Goal: Transaction & Acquisition: Purchase product/service

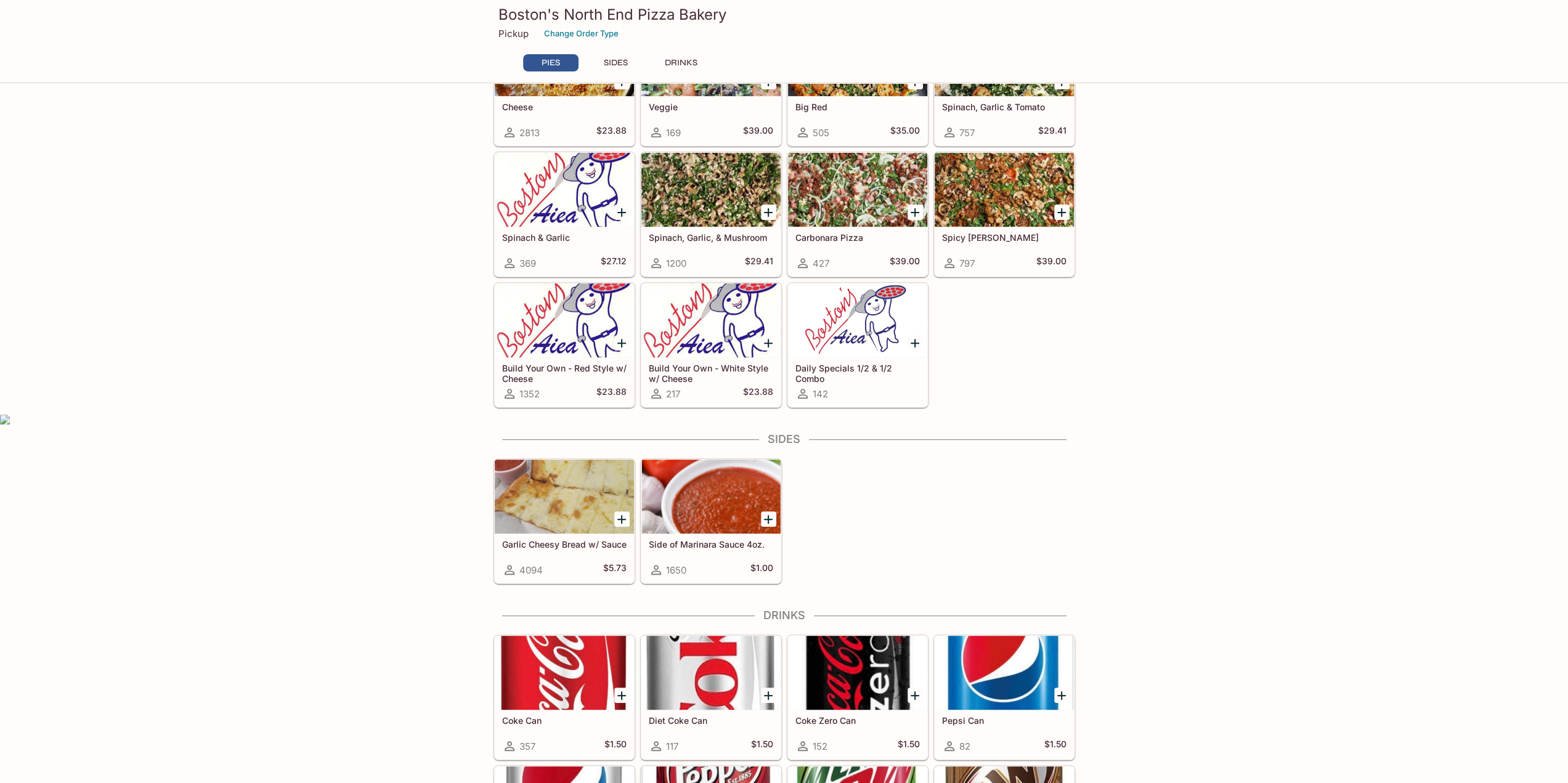
scroll to position [308, 0]
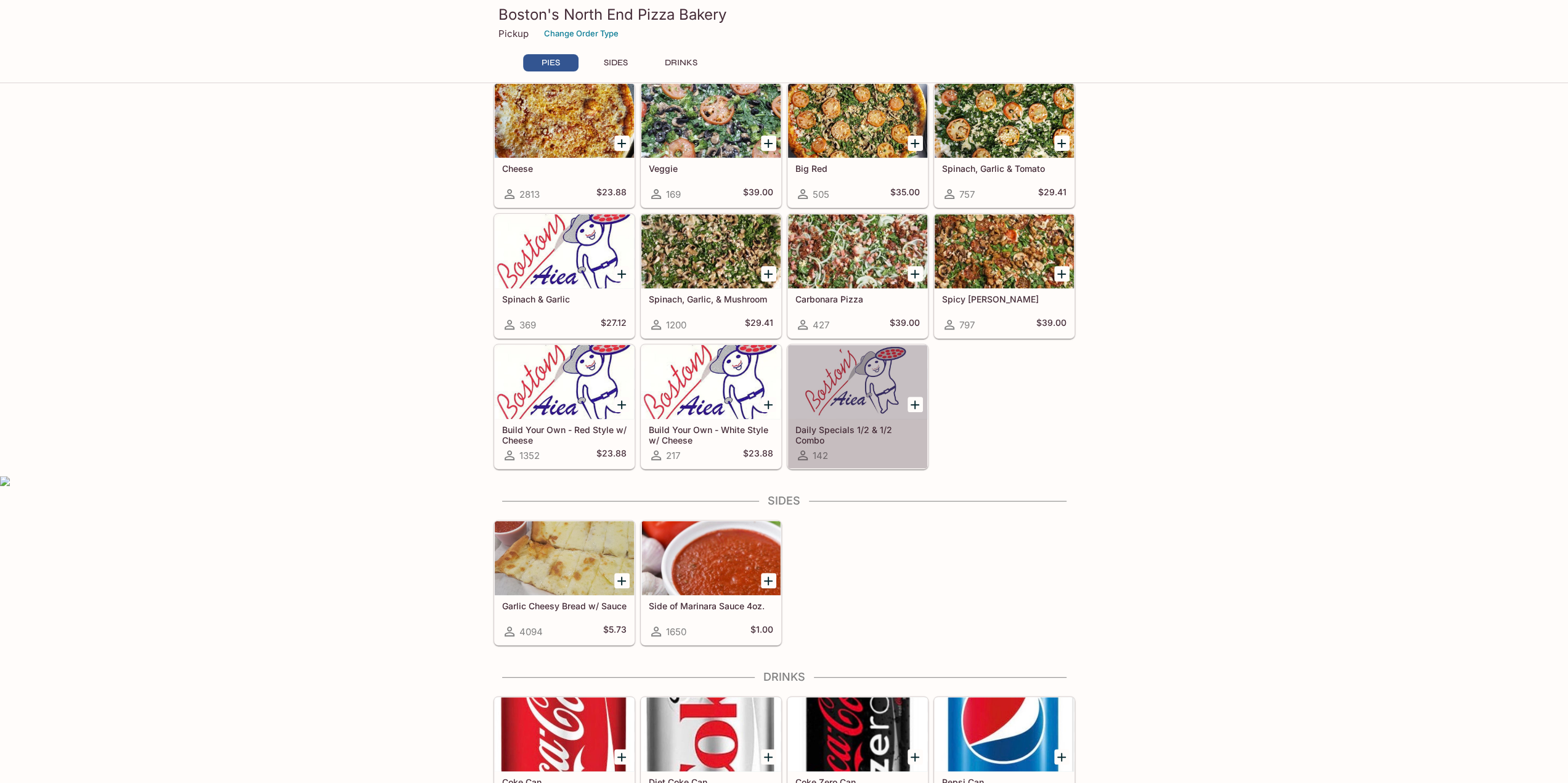
click at [865, 385] on div at bounding box center [857, 382] width 140 height 74
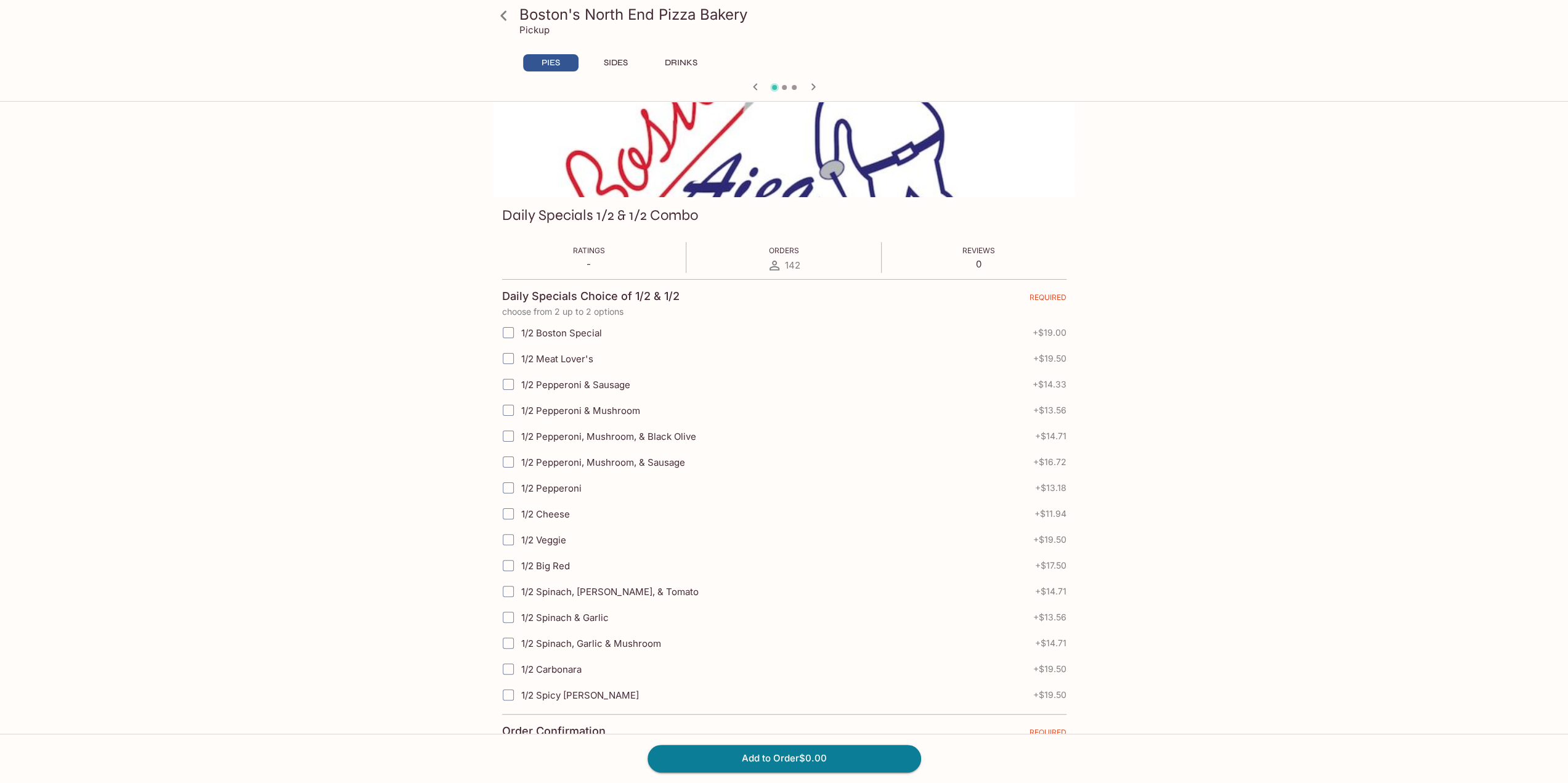
scroll to position [247, 0]
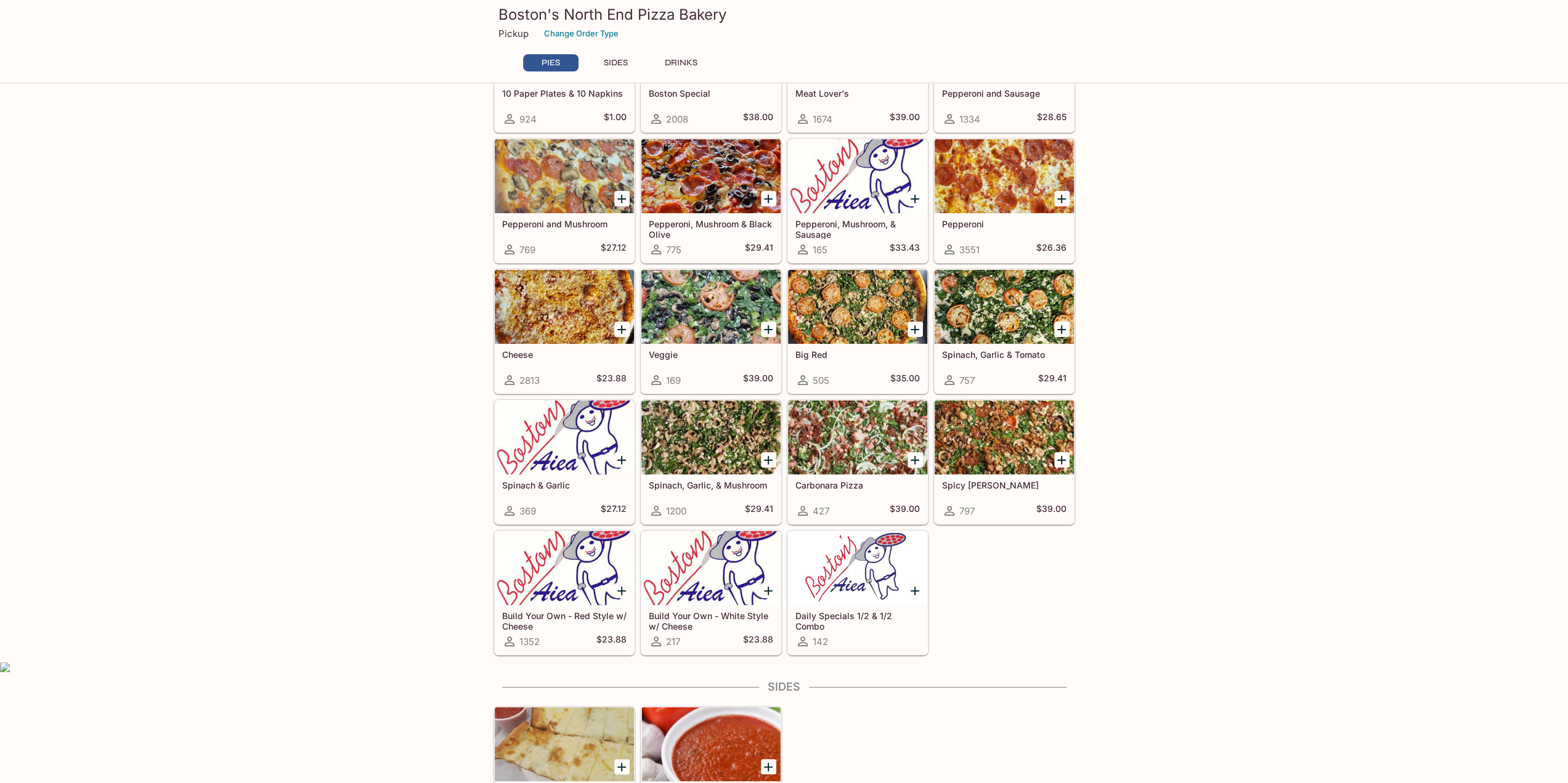
scroll to position [123, 0]
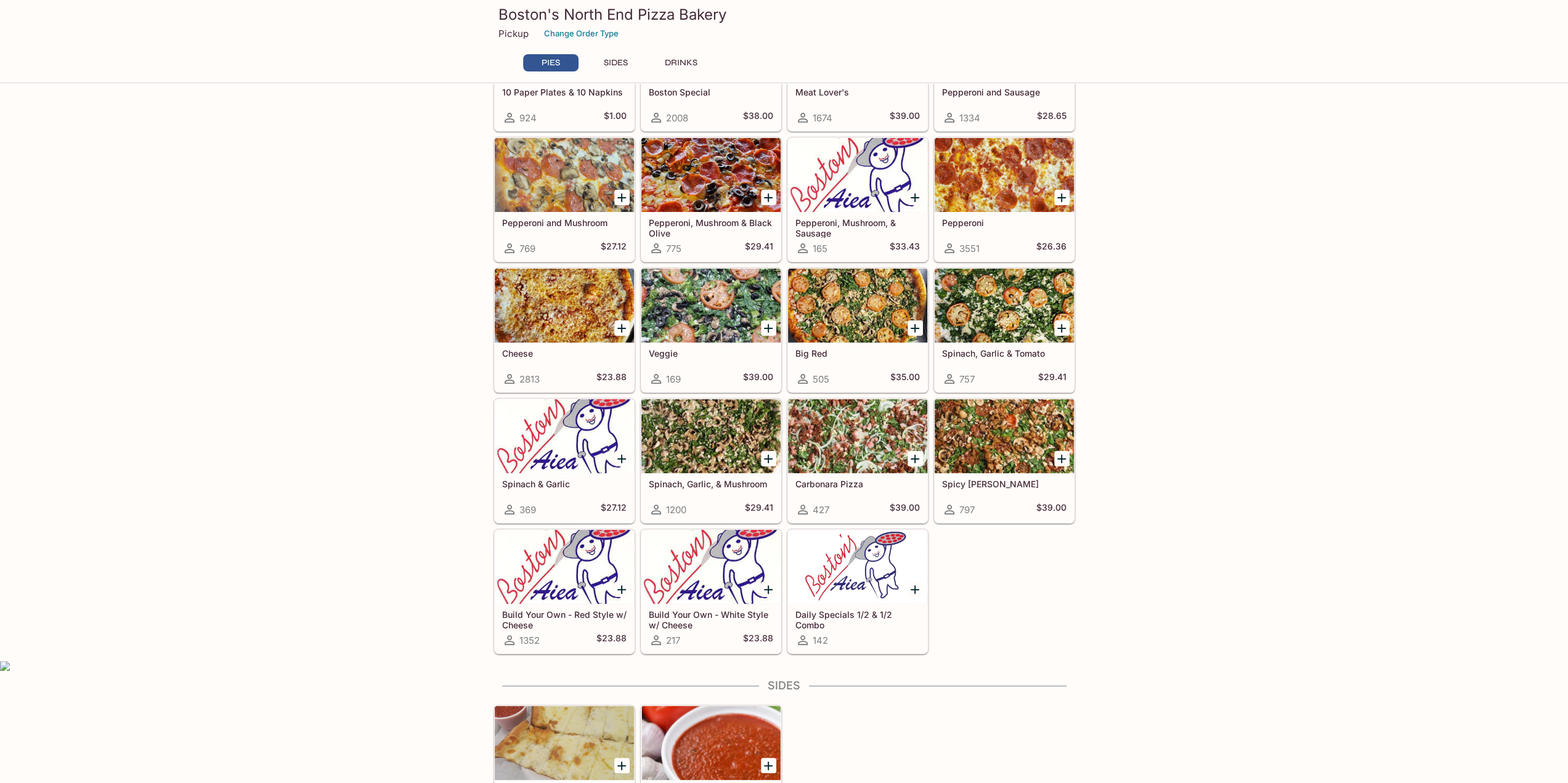
click at [562, 576] on div at bounding box center [564, 567] width 140 height 74
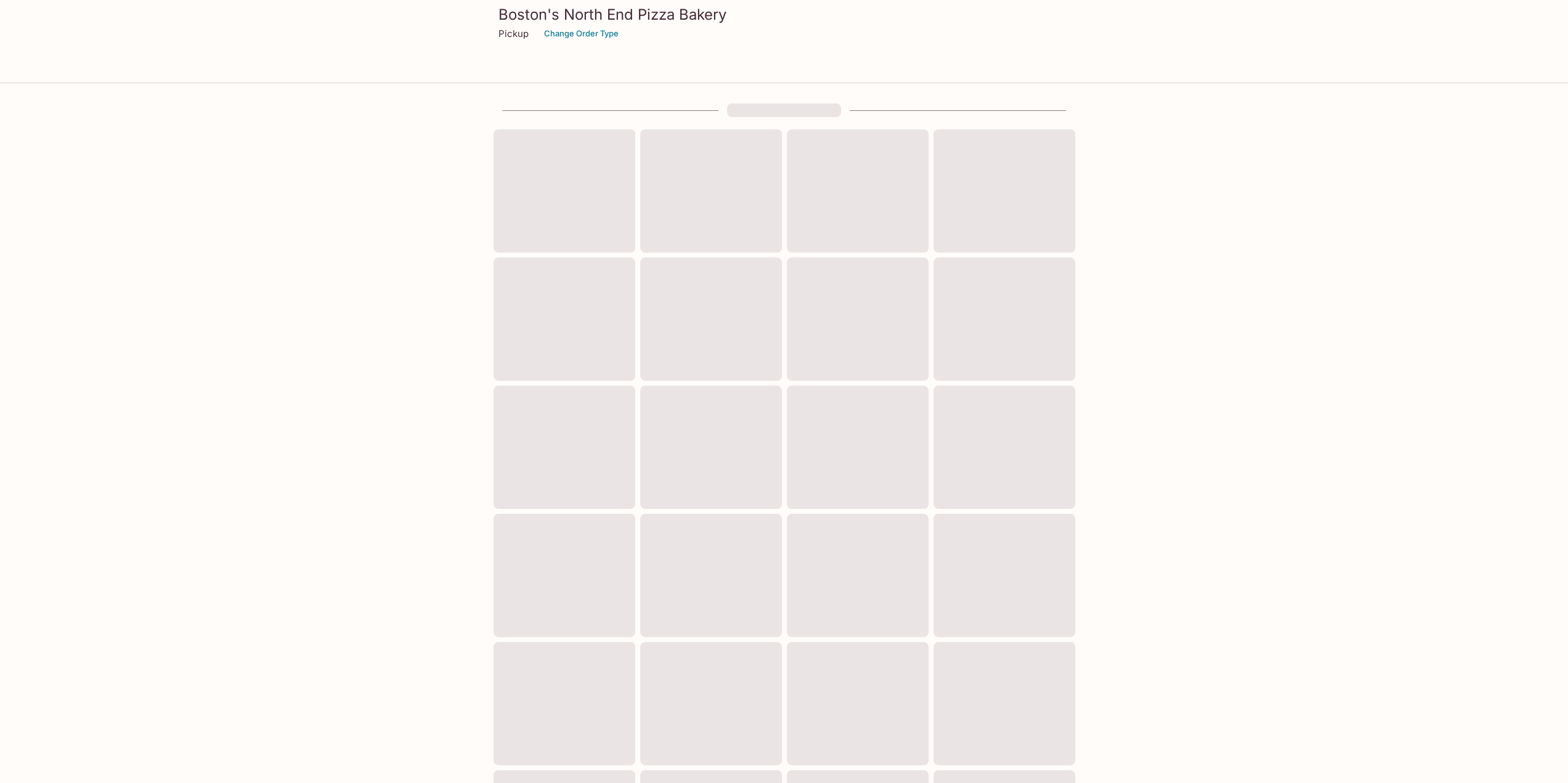
scroll to position [110, 0]
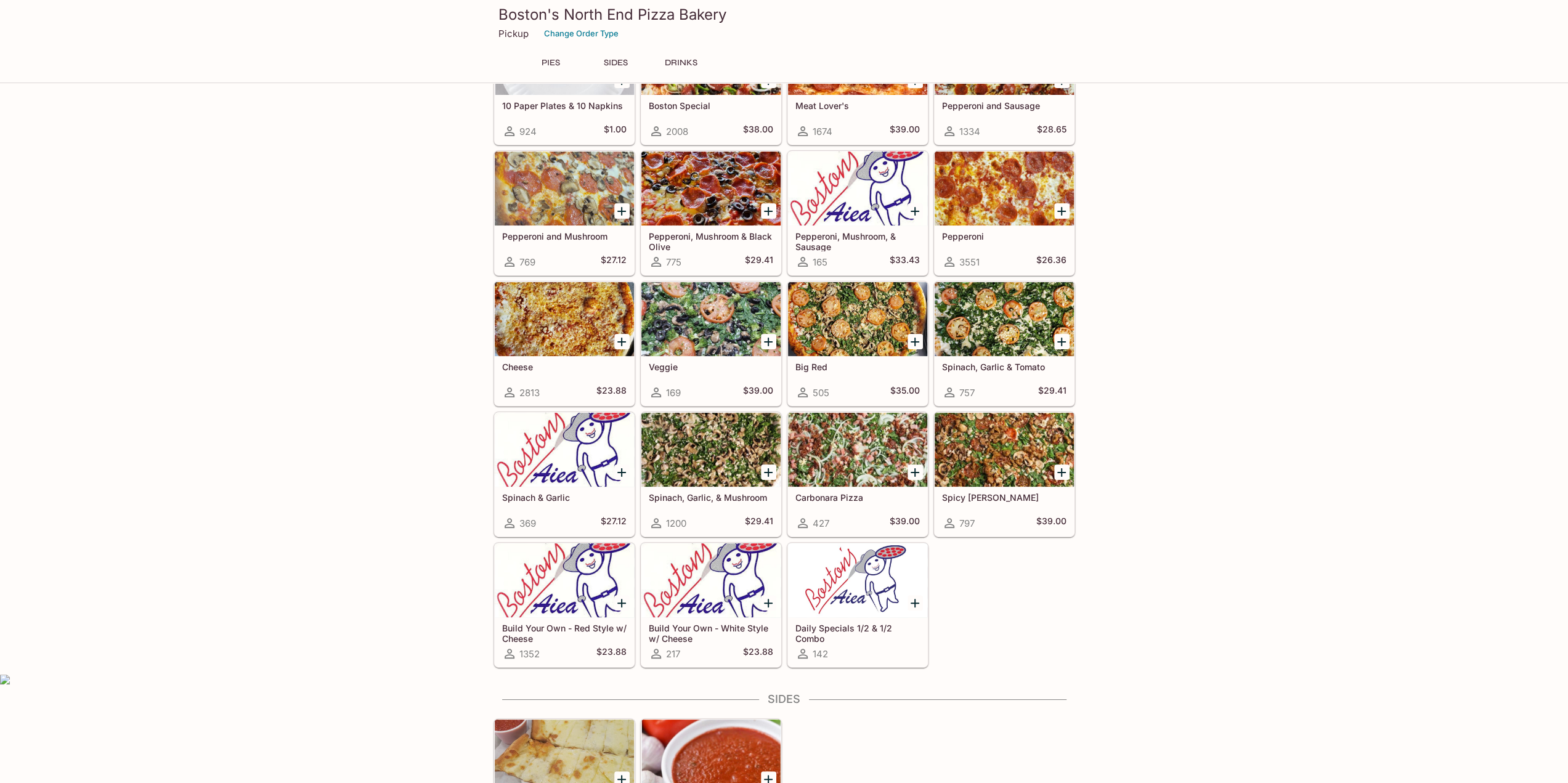
click at [844, 606] on div at bounding box center [857, 581] width 140 height 74
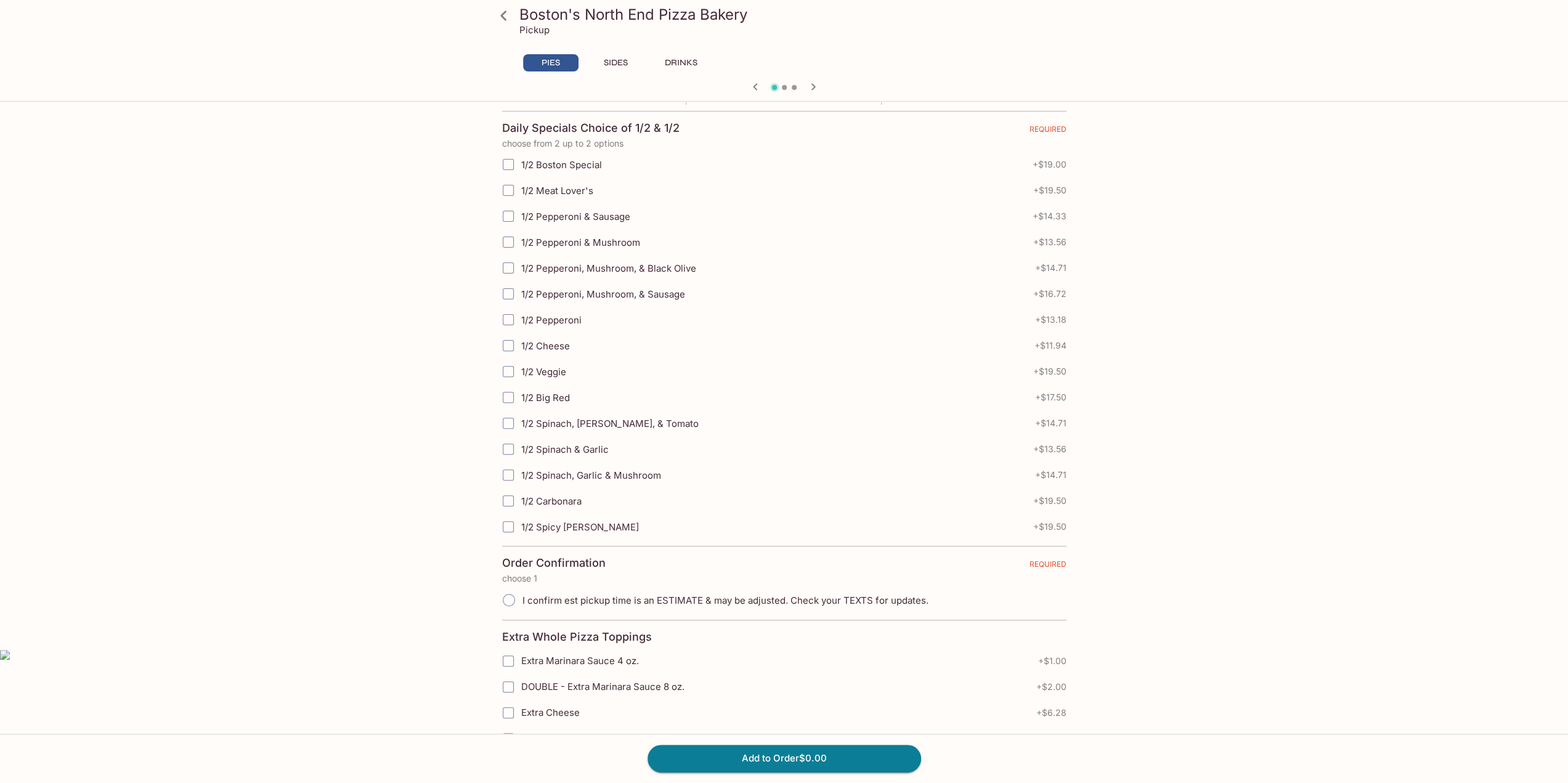
scroll to position [247, 0]
click at [508, 261] on input "1/2 Pepperoni, Mushroom, & Black Olive" at bounding box center [508, 262] width 25 height 25
checkbox input "true"
click at [507, 311] on input "1/2 Pepperoni" at bounding box center [508, 314] width 25 height 25
checkbox input "true"
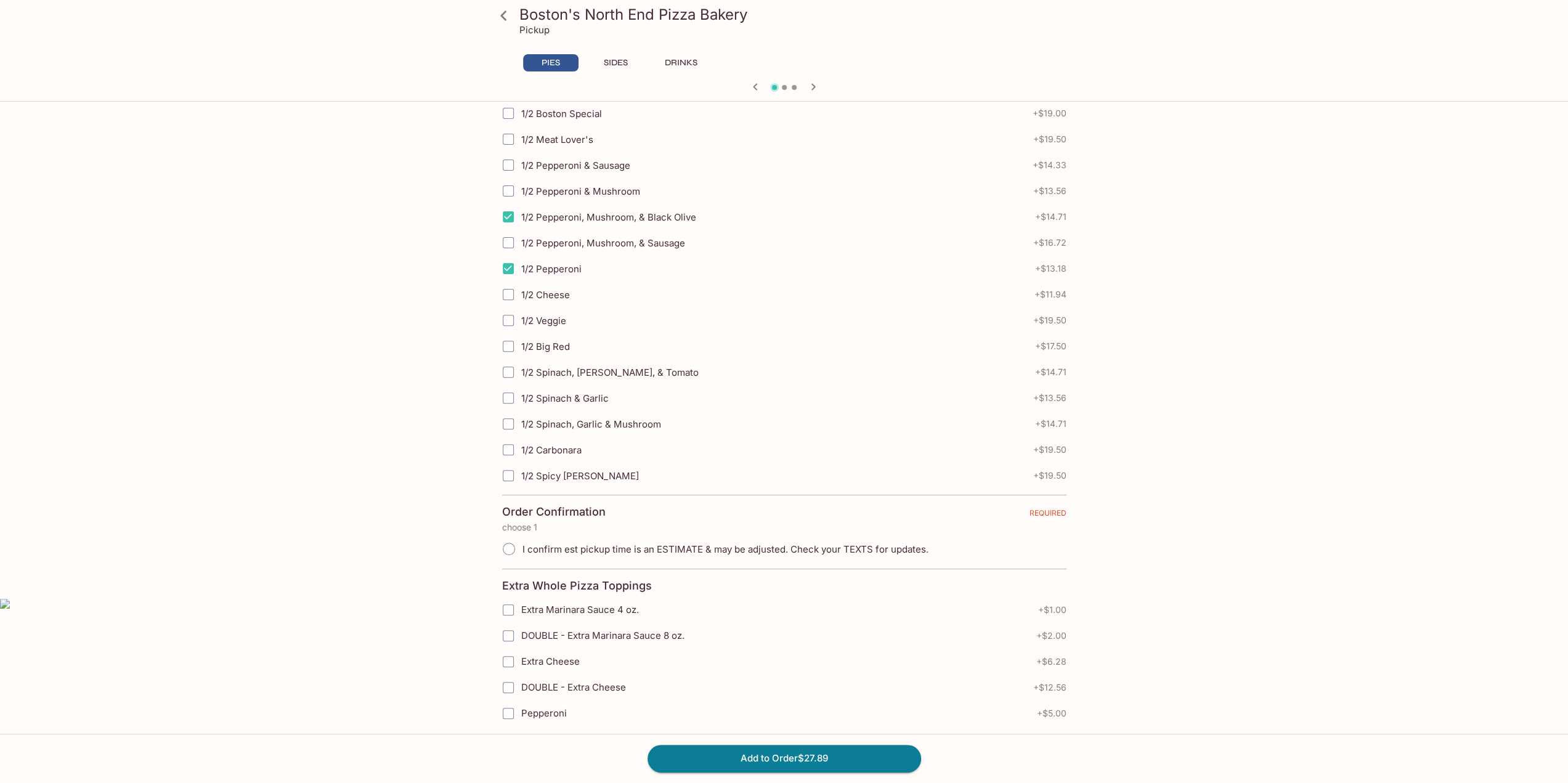
scroll to position [308, 0]
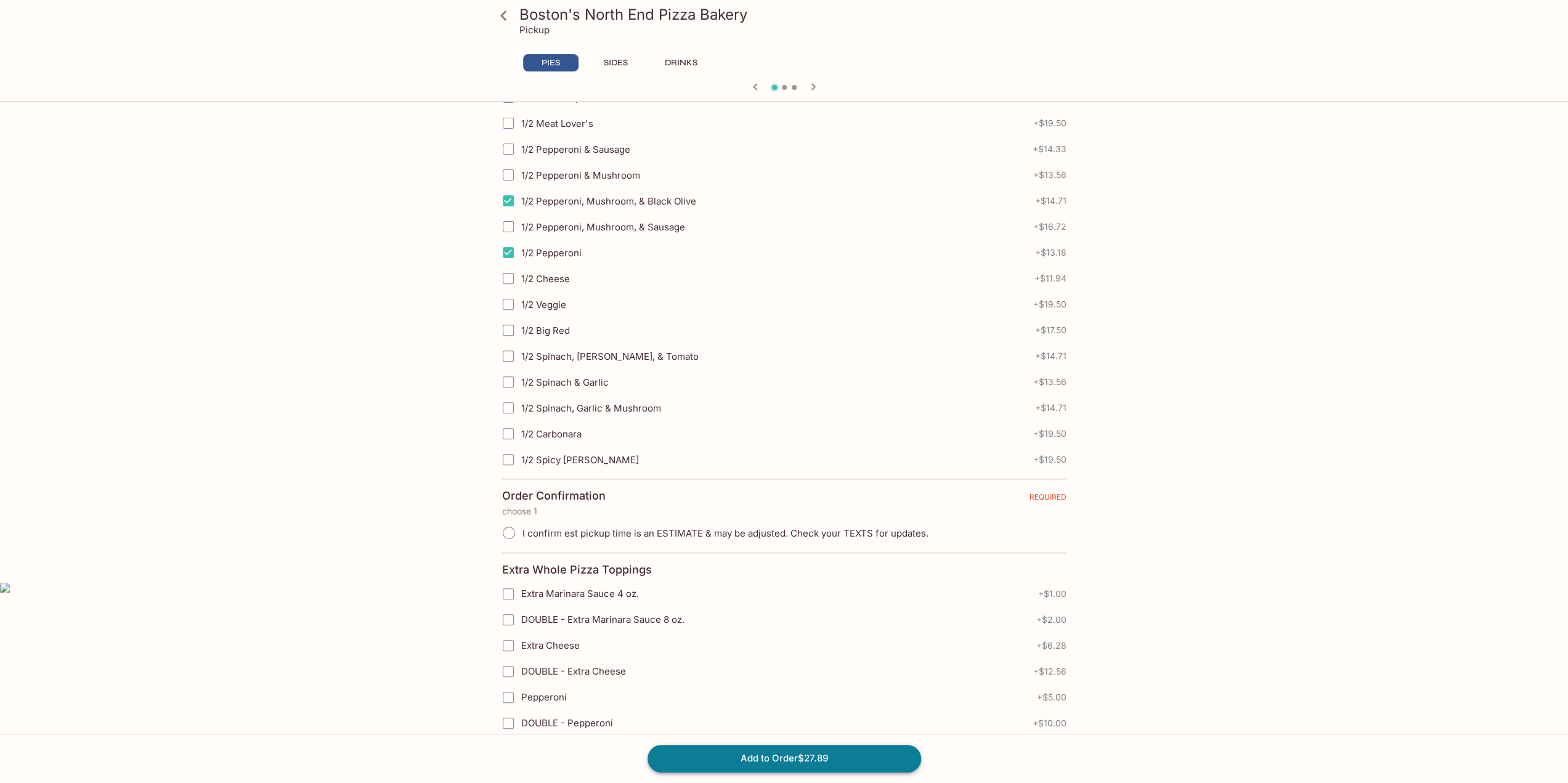
click at [744, 756] on button "Add to Order $27.89" at bounding box center [784, 758] width 273 height 27
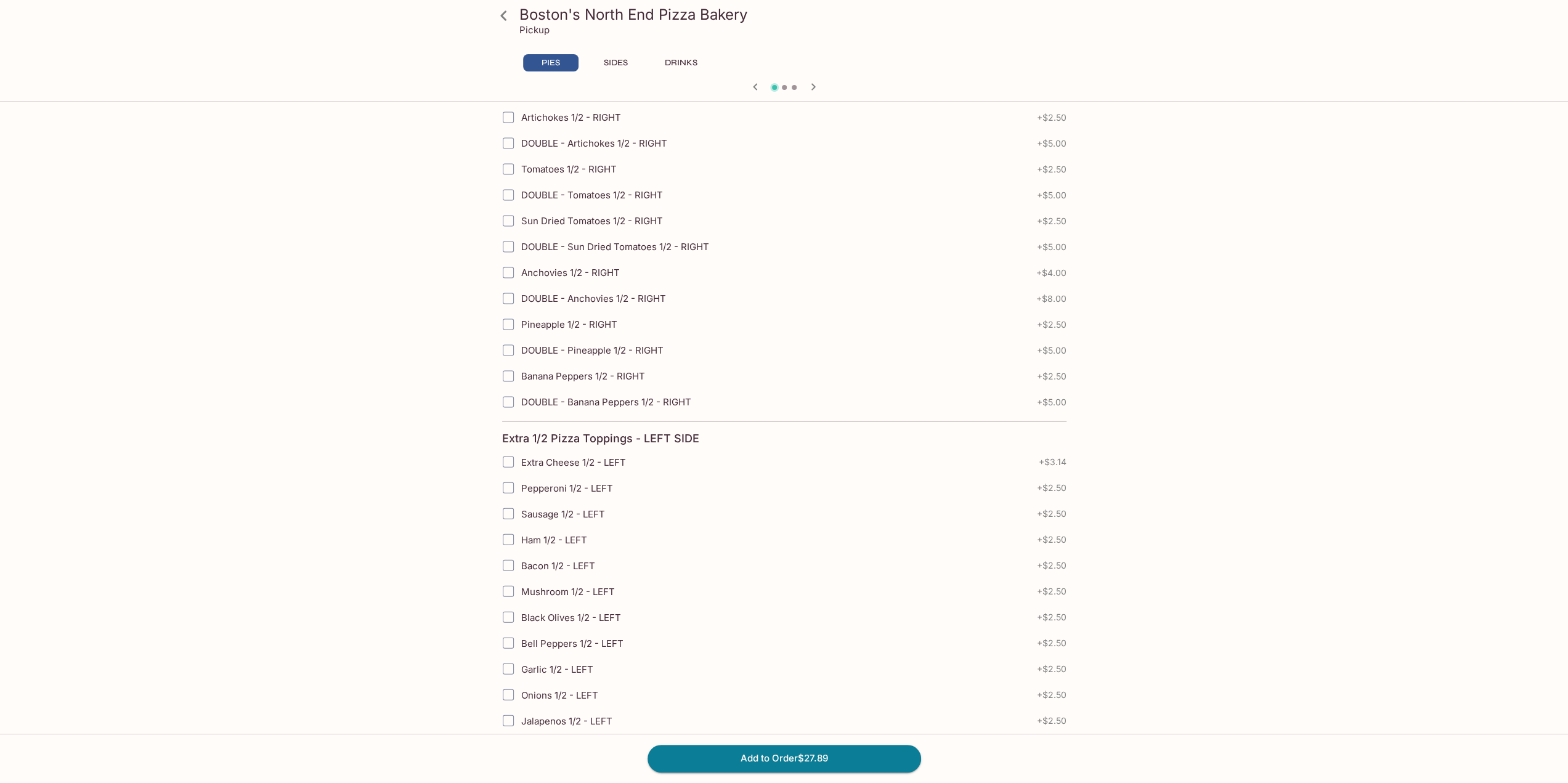
scroll to position [2988, 0]
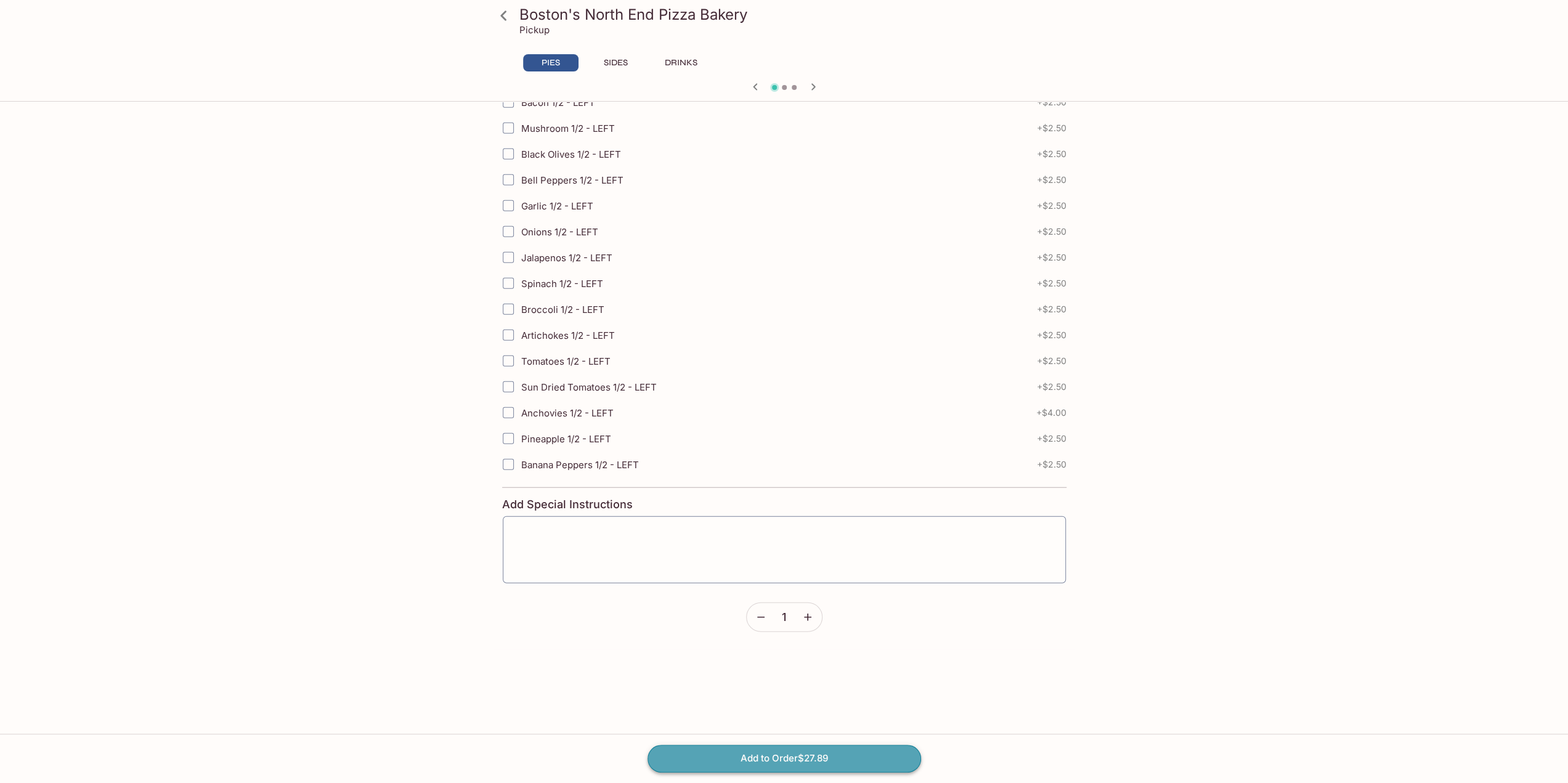
click at [768, 767] on button "Add to Order $27.89" at bounding box center [784, 758] width 273 height 27
click at [741, 758] on button "Add to Order $27.89" at bounding box center [784, 758] width 273 height 27
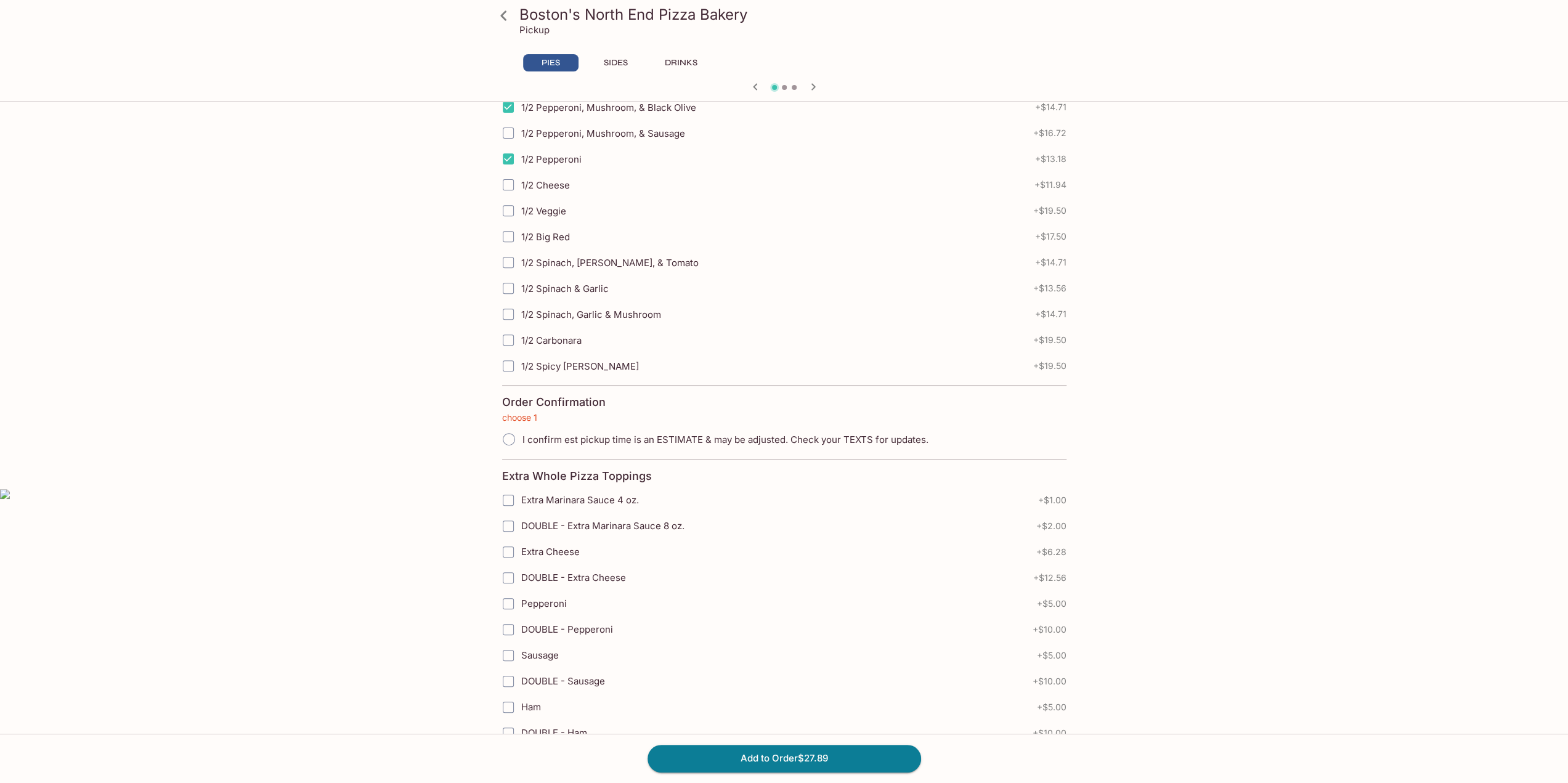
scroll to position [0, 0]
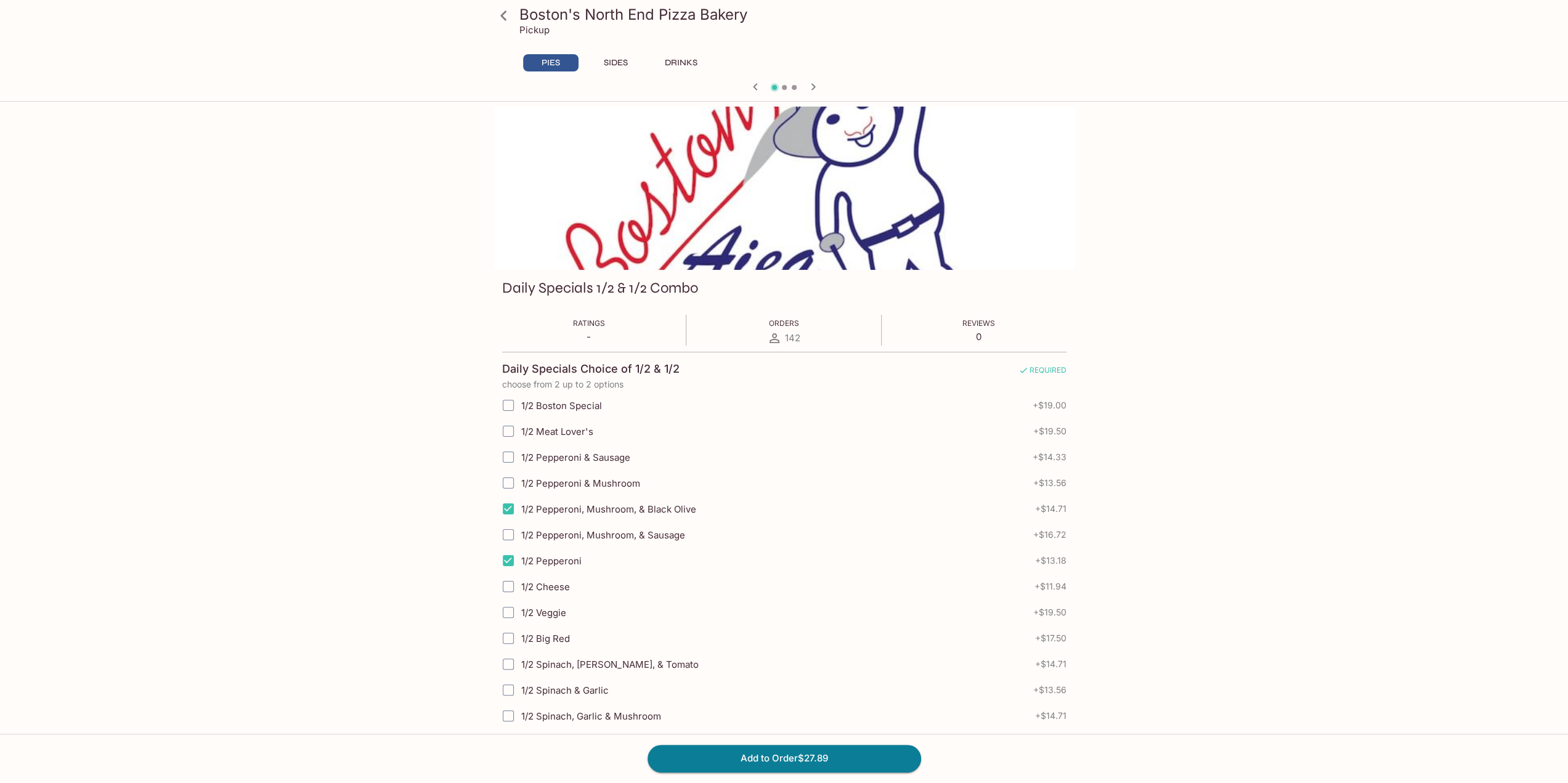
click at [811, 86] on icon "button" at bounding box center [813, 87] width 15 height 15
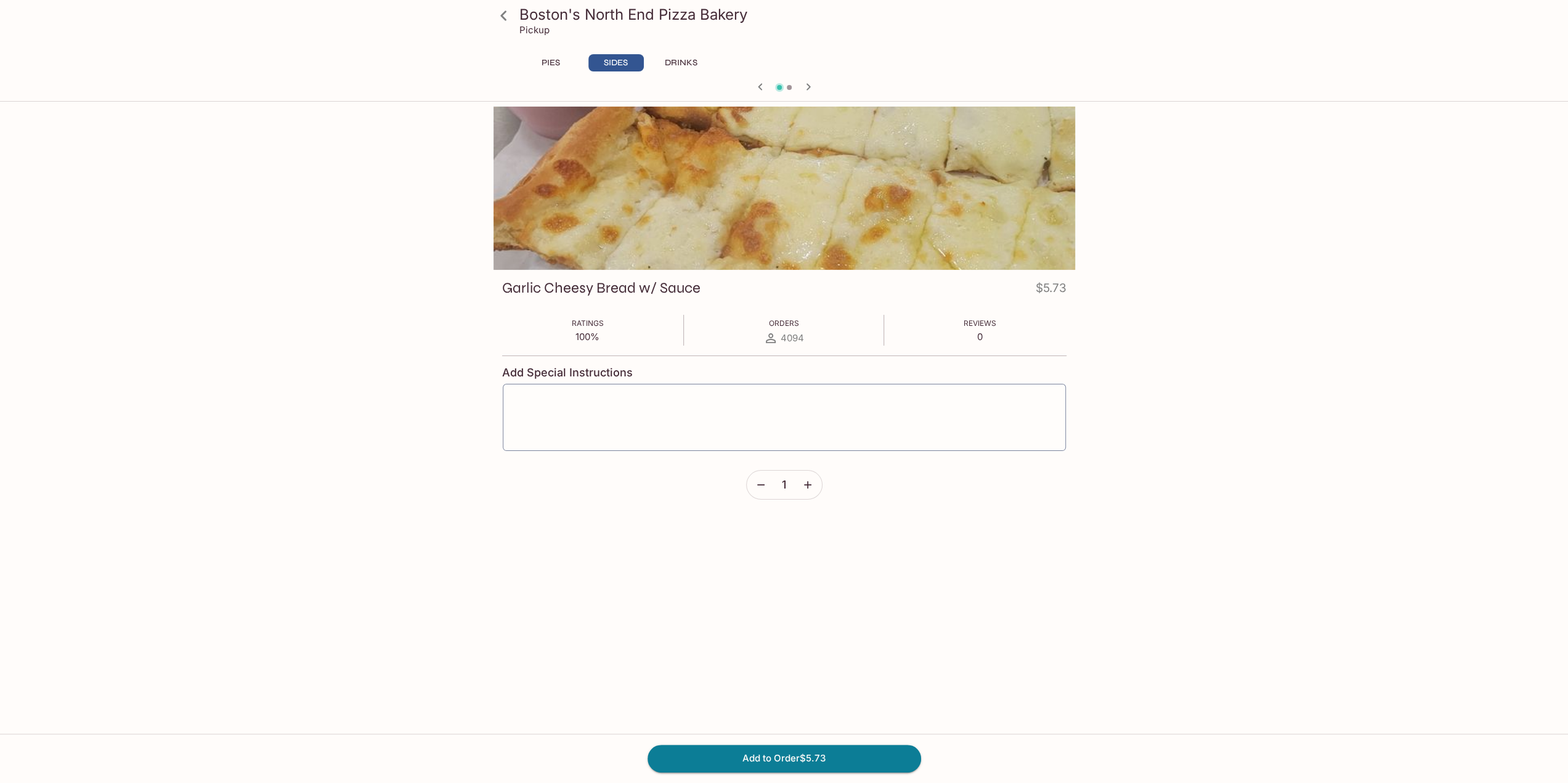
click at [757, 82] on icon "button" at bounding box center [760, 87] width 15 height 15
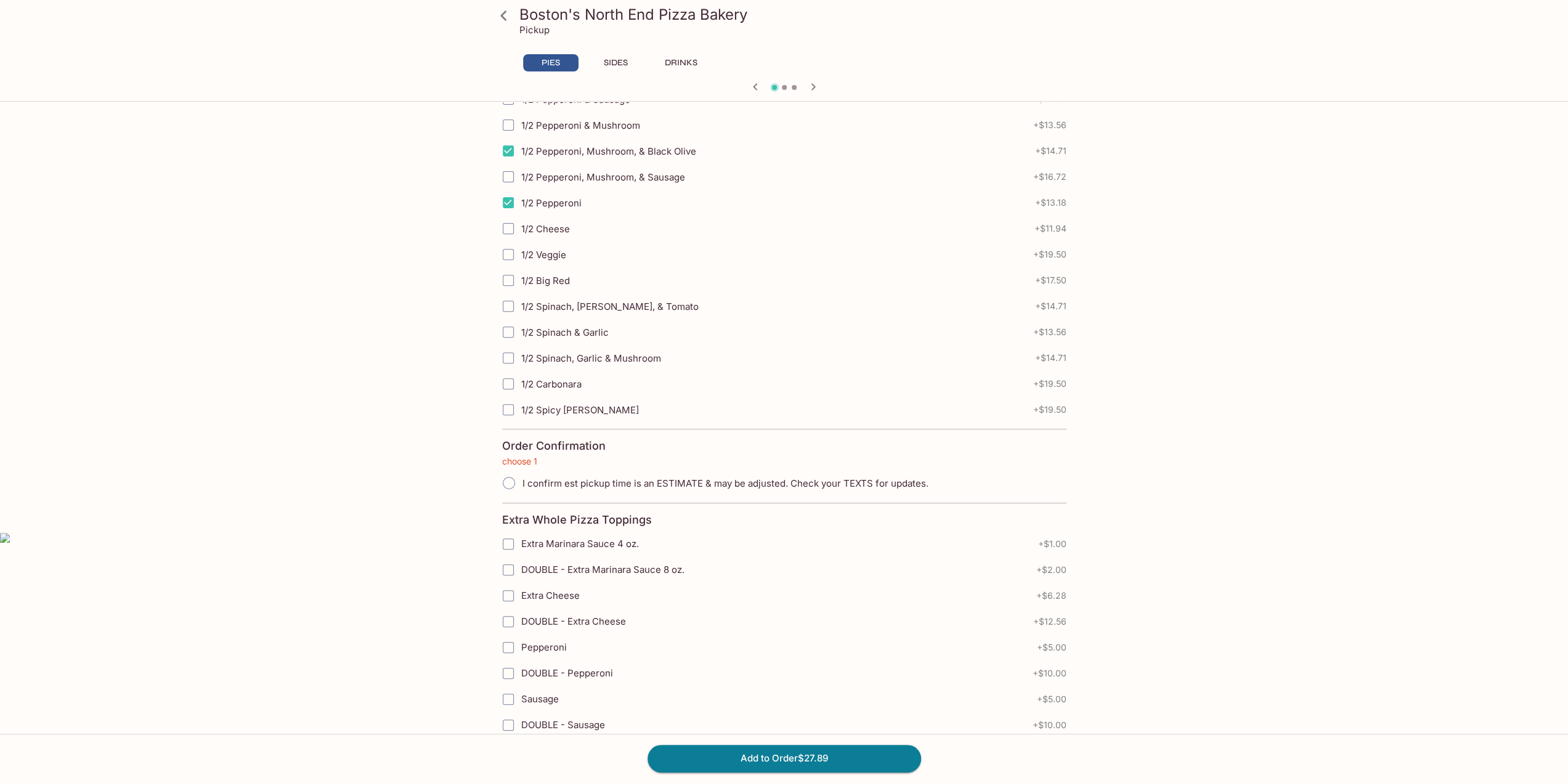
scroll to position [369, 0]
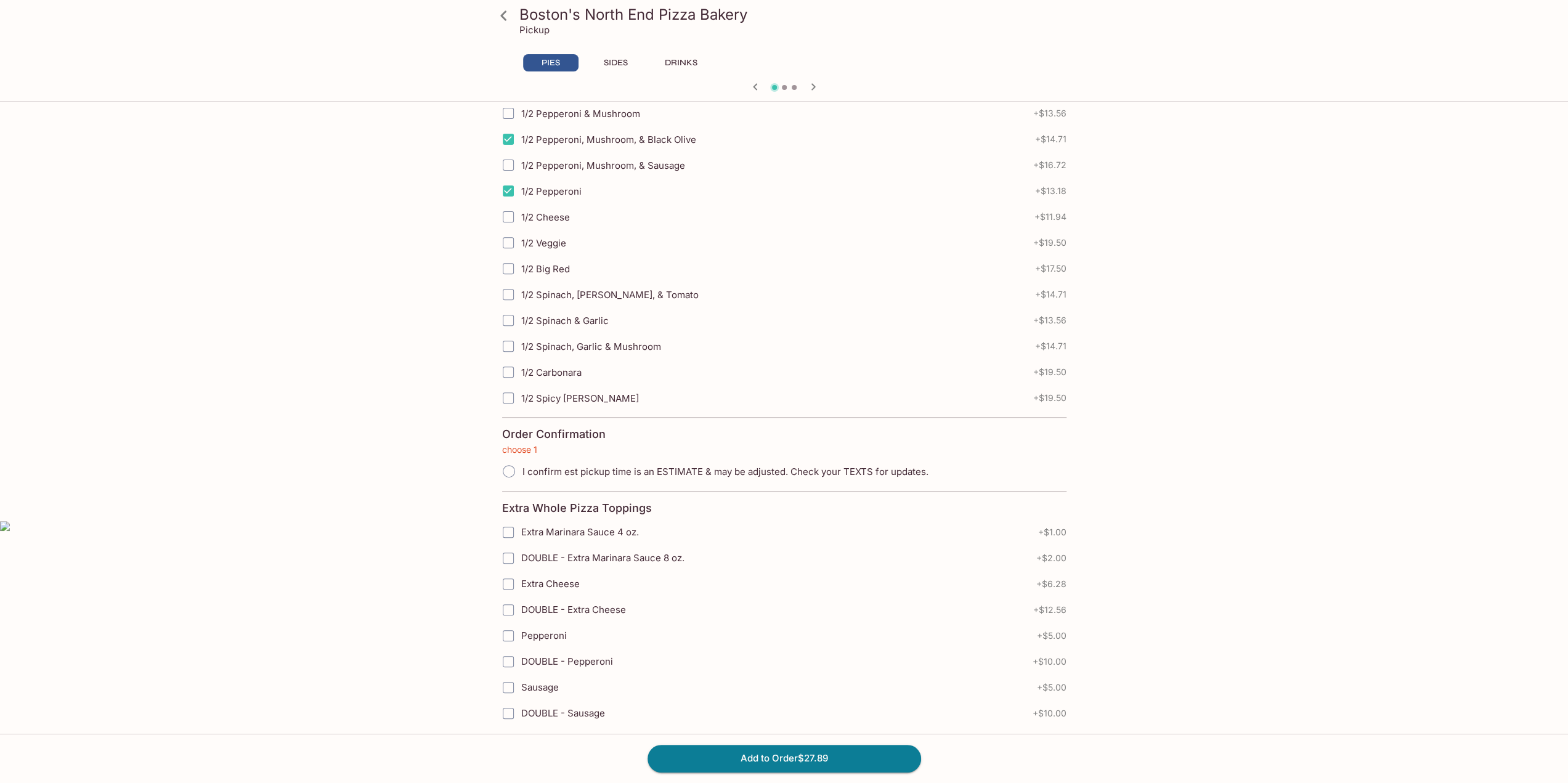
click at [514, 461] on input "I confirm est pickup time is an ESTIMATE & may be adjusted. Check your TEXTS fo…" at bounding box center [509, 471] width 26 height 26
radio input "true"
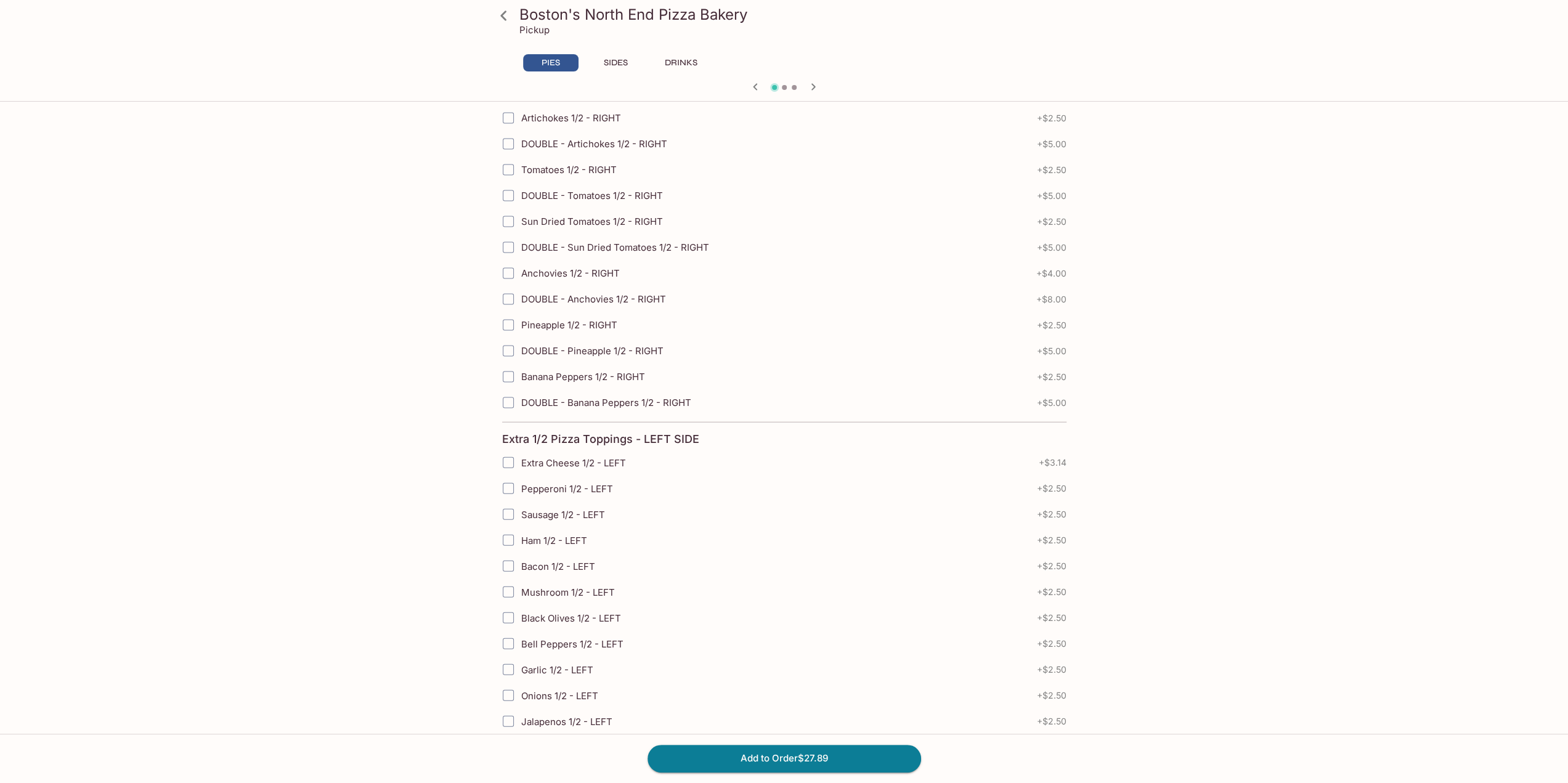
scroll to position [2525, 0]
click at [794, 763] on button "Add to Order $27.89" at bounding box center [784, 758] width 273 height 27
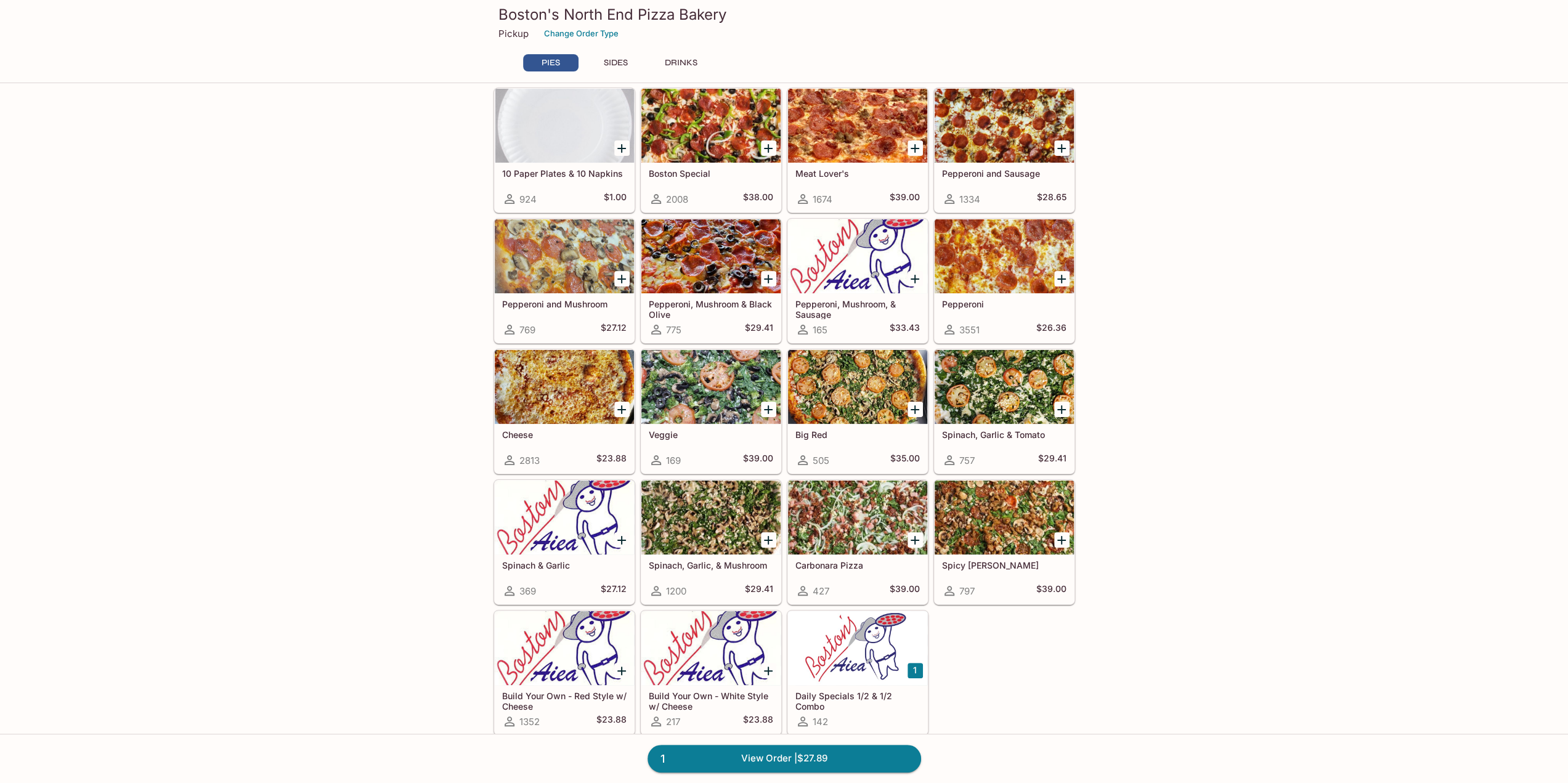
scroll to position [61, 0]
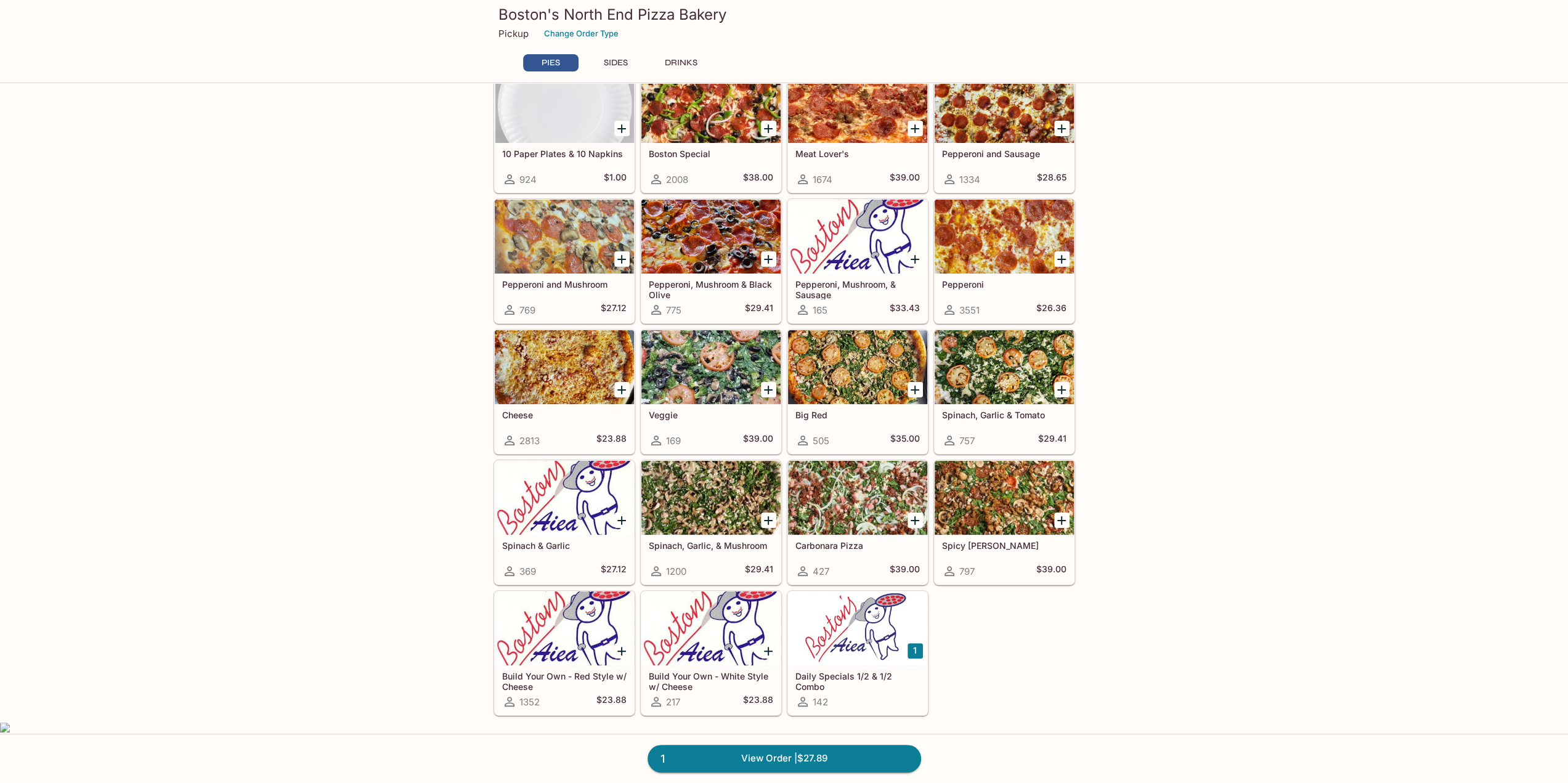
click at [818, 649] on div at bounding box center [857, 628] width 140 height 74
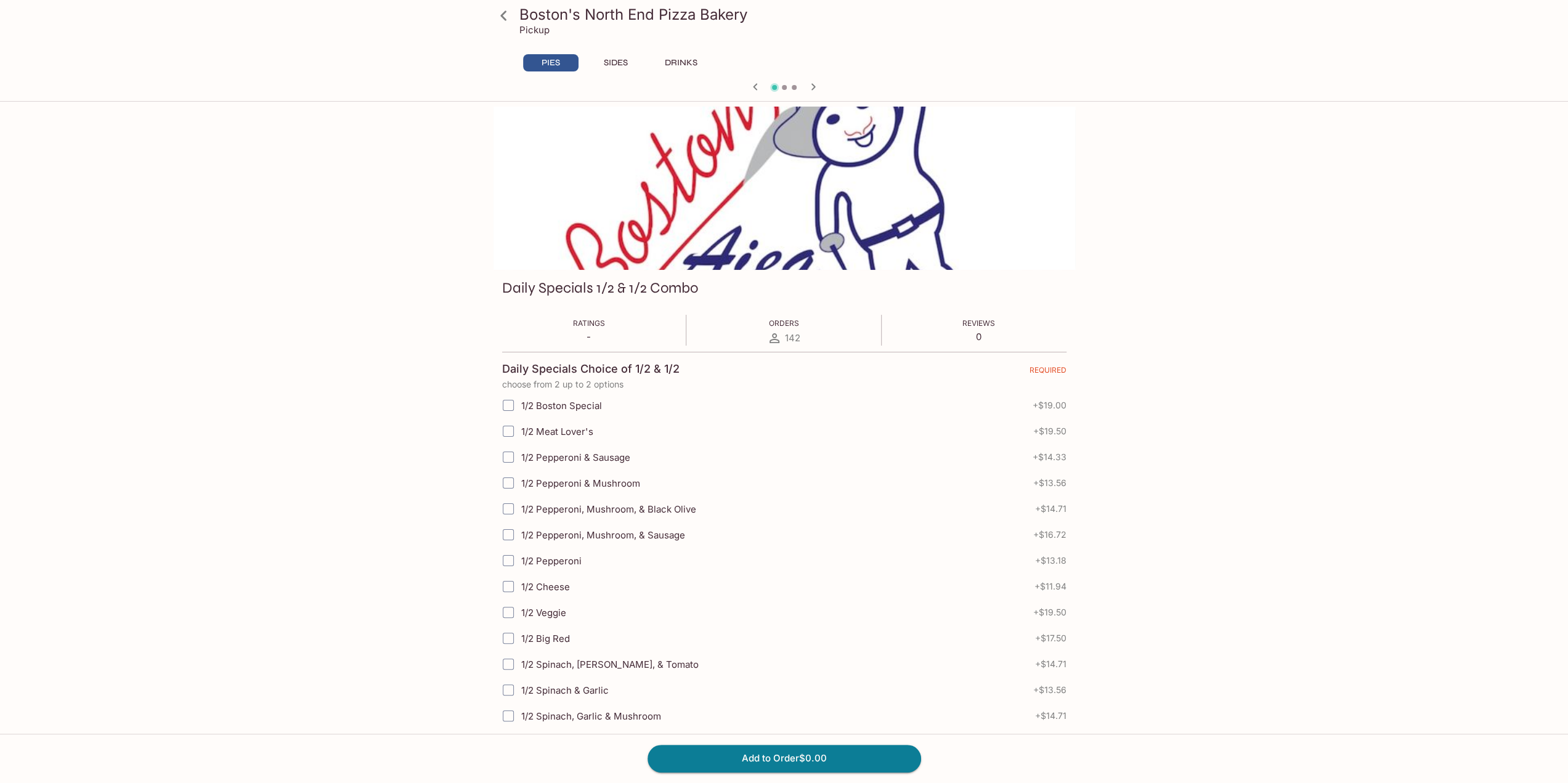
click at [508, 14] on icon at bounding box center [503, 15] width 22 height 22
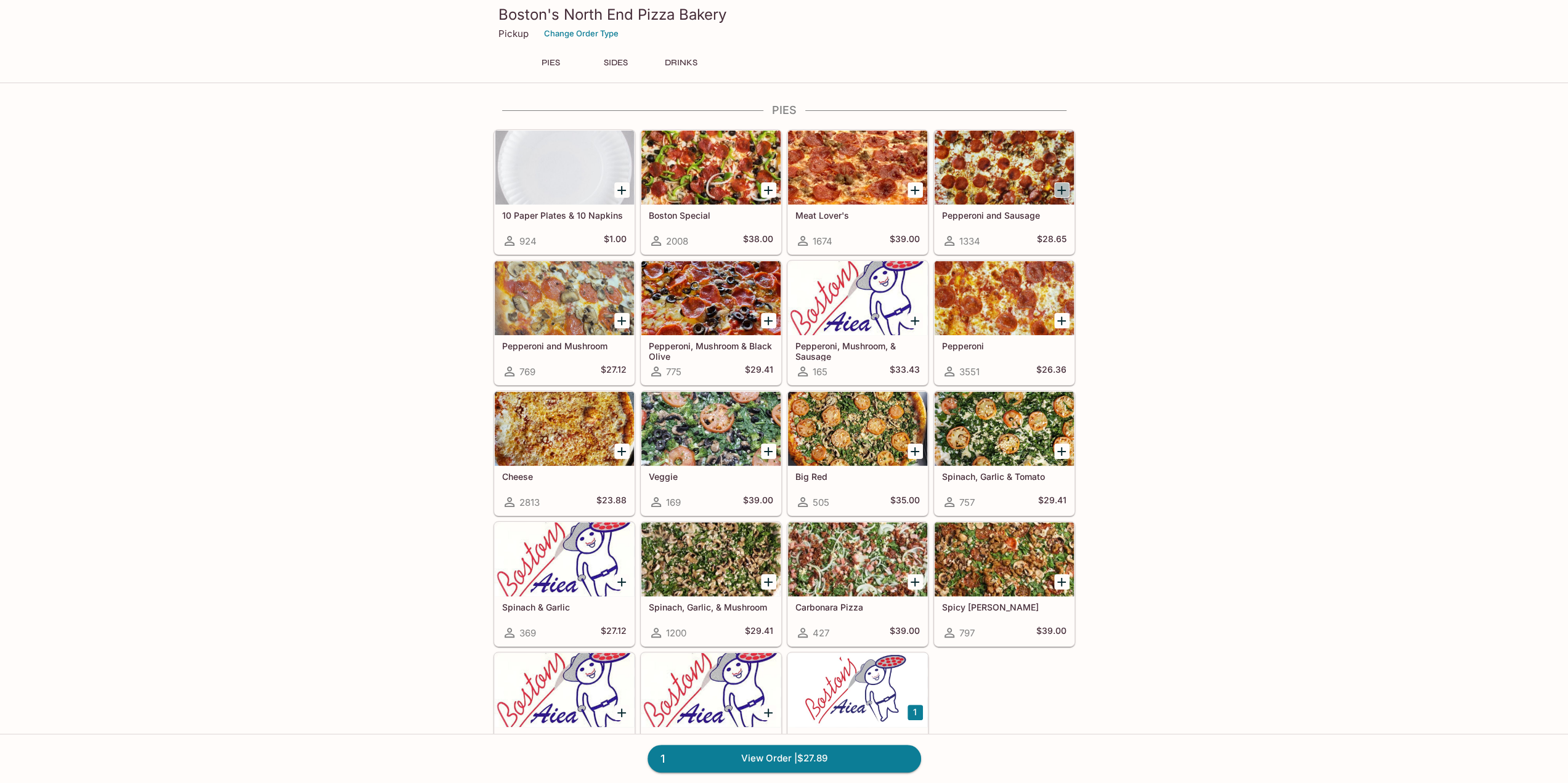
click at [1060, 188] on icon "Add Pepperoni and Sausage" at bounding box center [1061, 190] width 15 height 15
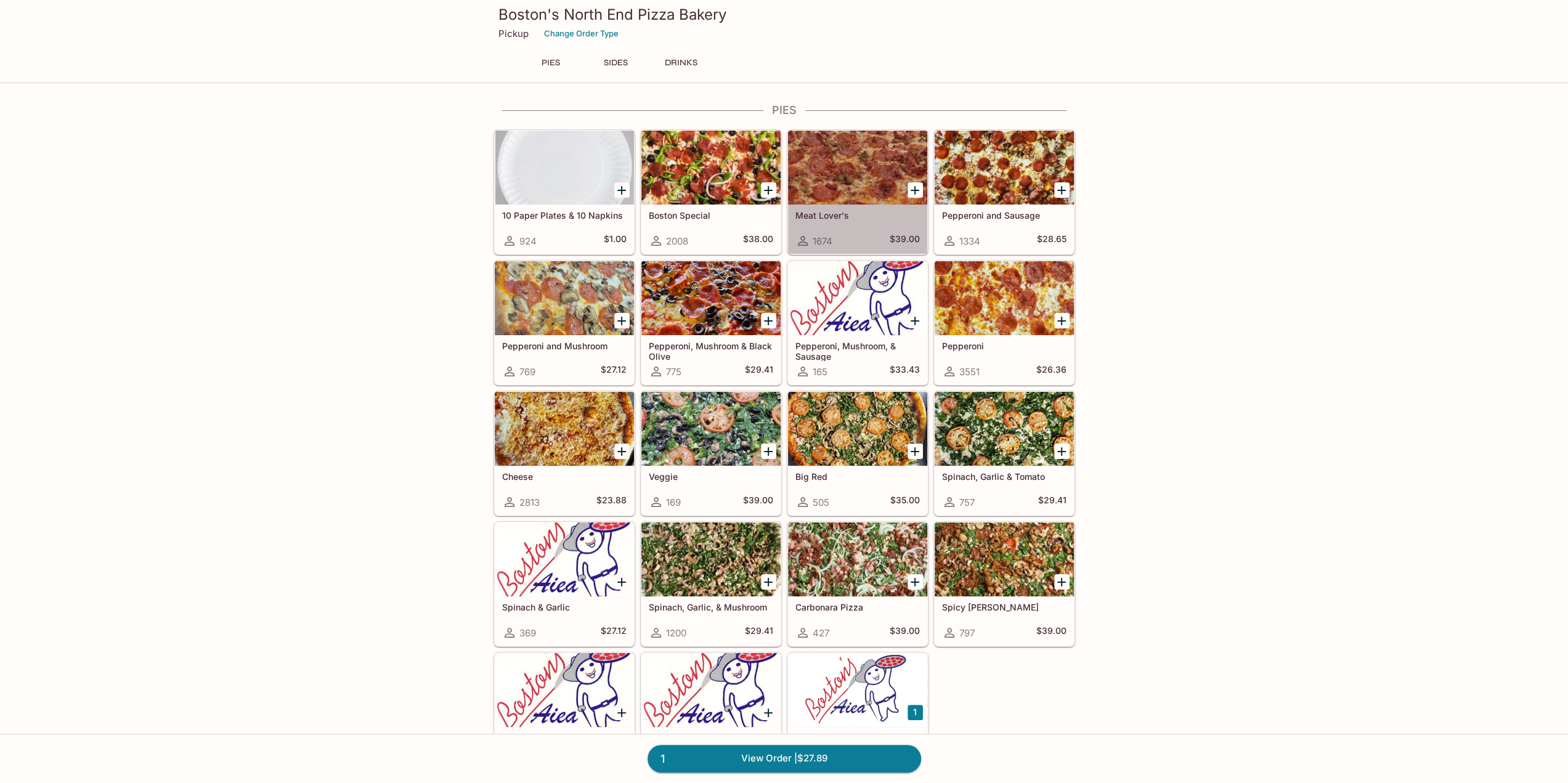
click at [843, 177] on div at bounding box center [857, 168] width 140 height 74
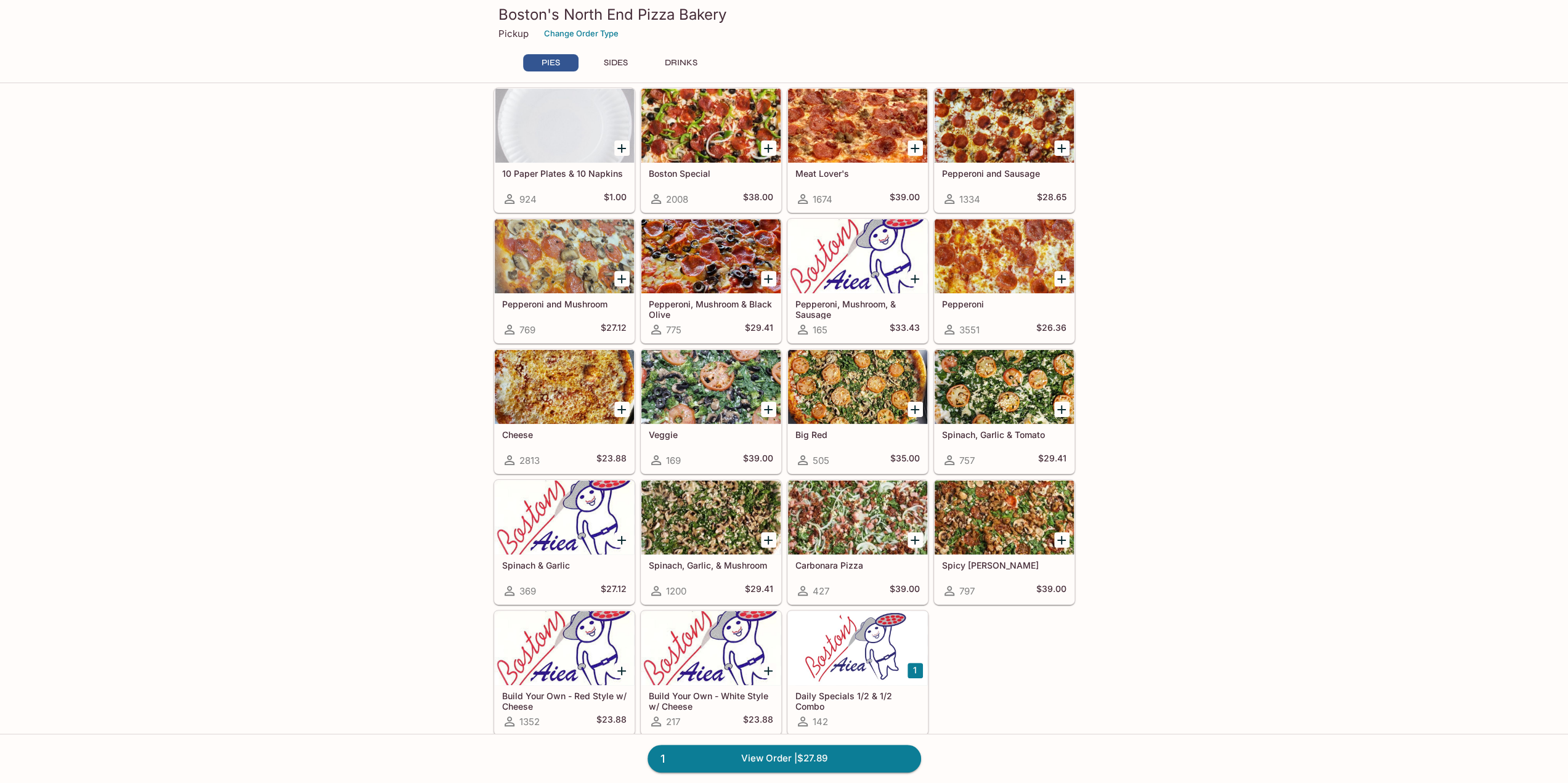
scroll to position [61, 0]
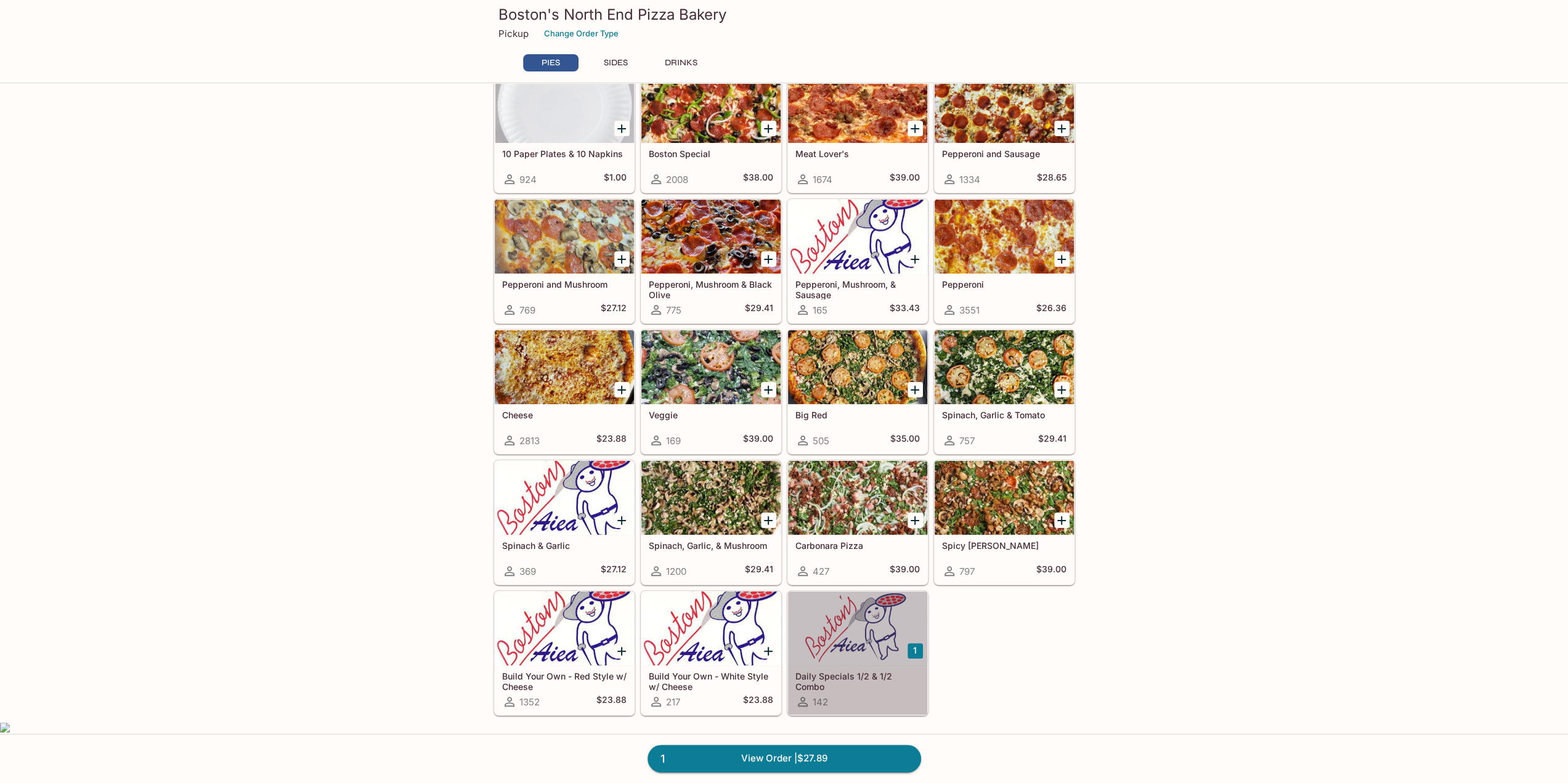
click at [841, 633] on div at bounding box center [857, 628] width 140 height 74
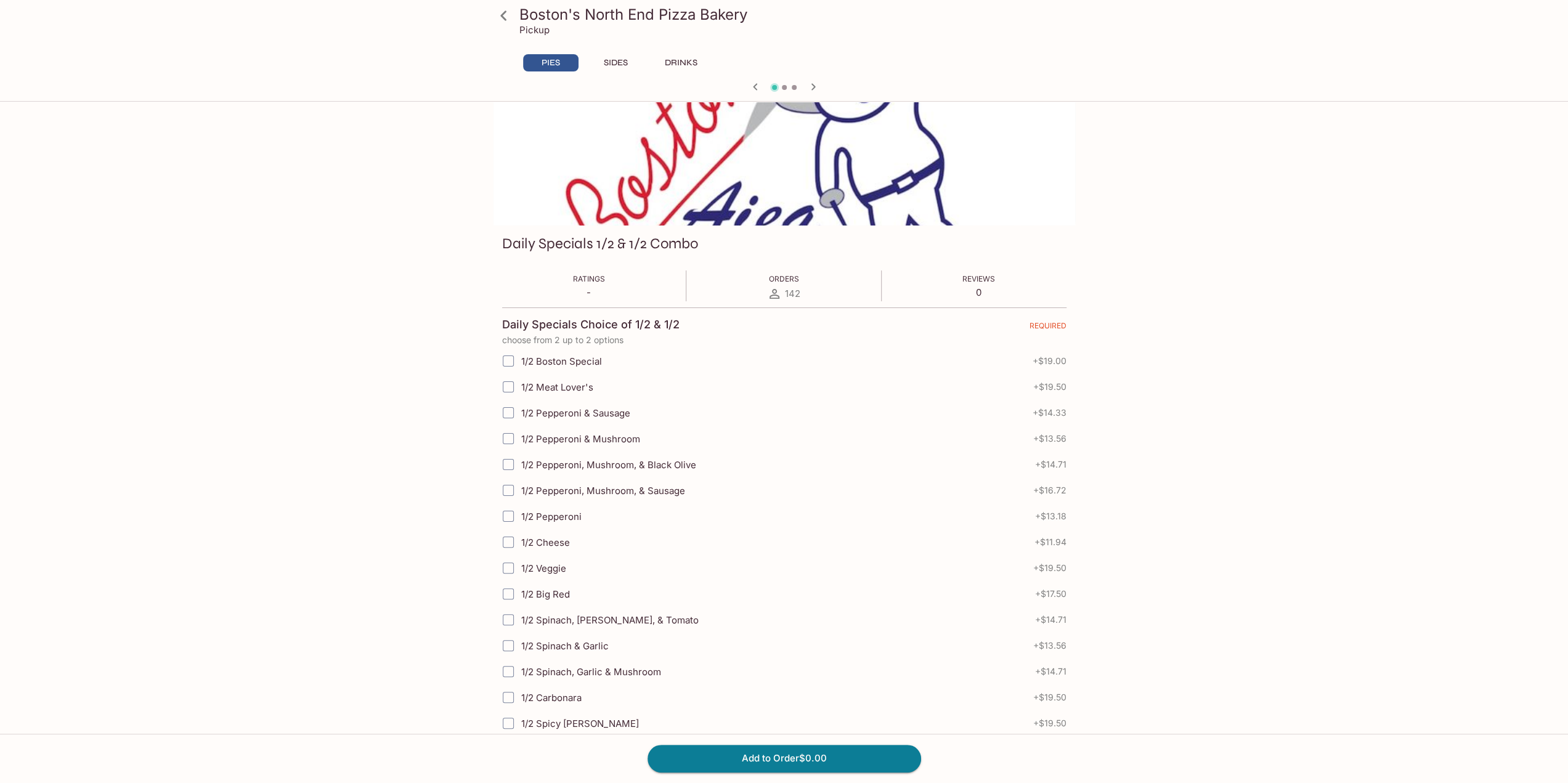
scroll to position [61, 0]
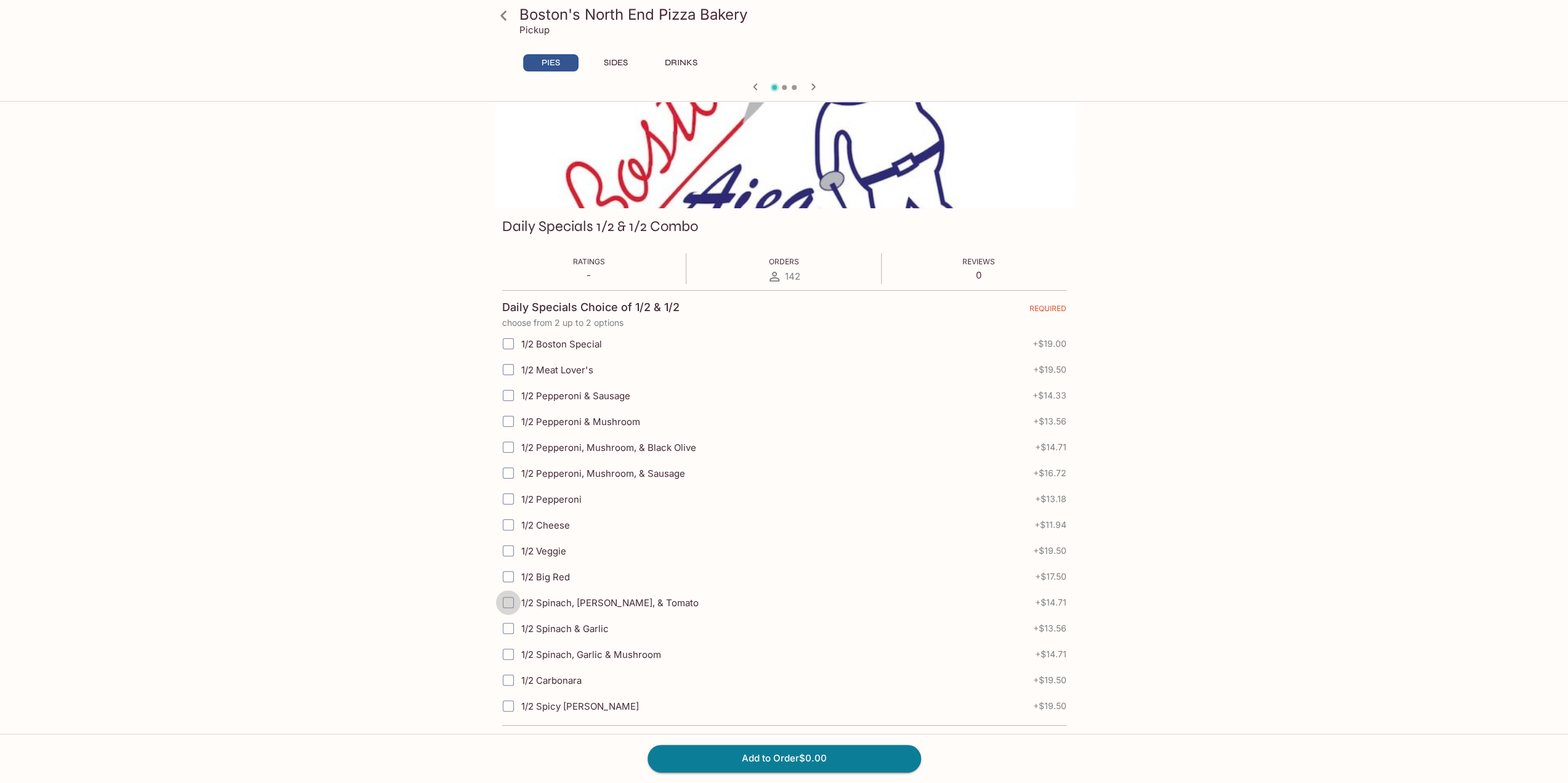
click at [507, 601] on input "1/2 Spinach, [PERSON_NAME], & Tomato" at bounding box center [508, 602] width 25 height 25
checkbox input "true"
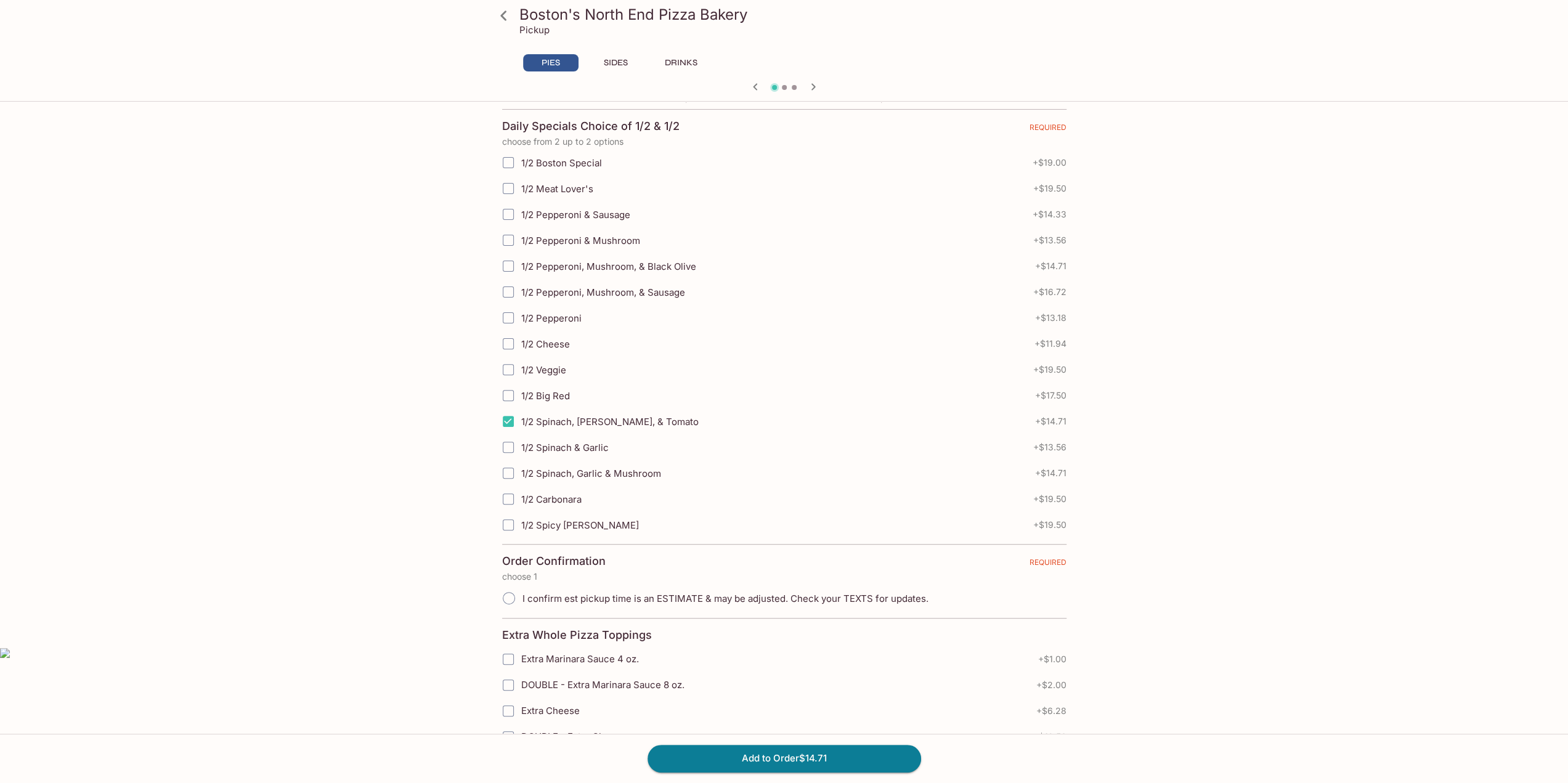
scroll to position [247, 0]
click at [503, 210] on input "1/2 Pepperoni & Sausage" at bounding box center [508, 210] width 25 height 25
checkbox input "true"
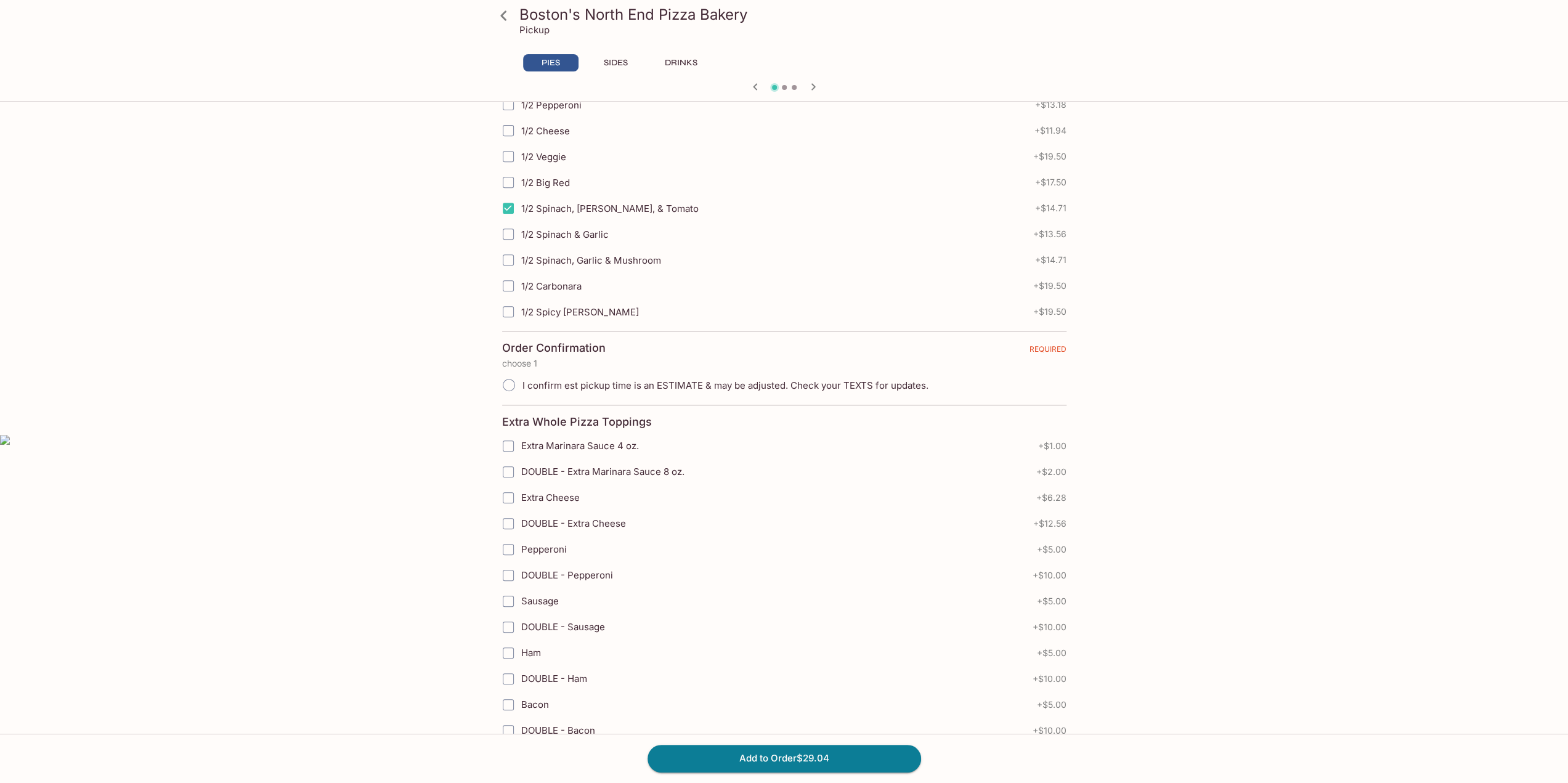
scroll to position [493, 0]
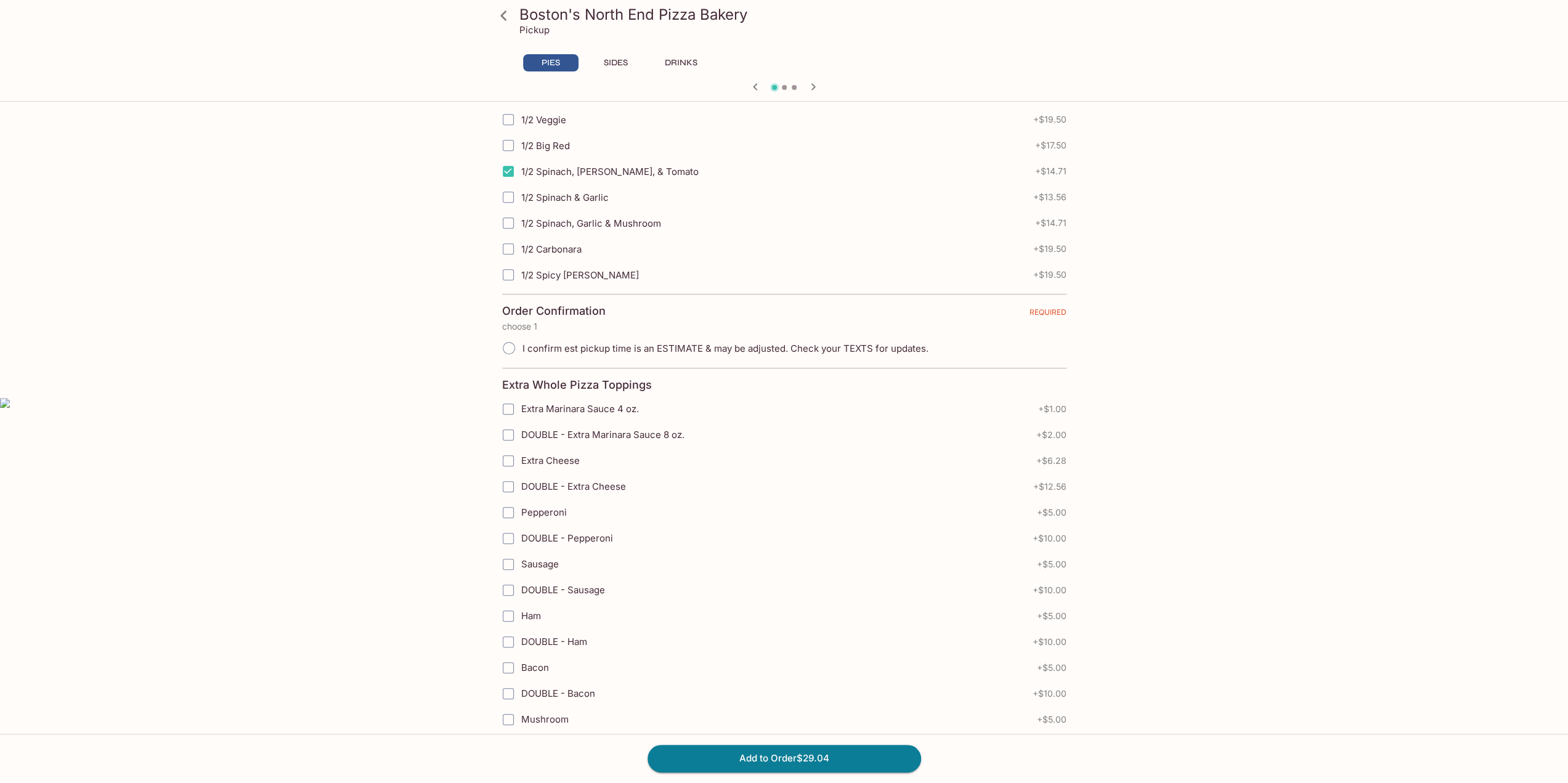
click at [505, 340] on input "I confirm est pickup time is an ESTIMATE & may be adjusted. Check your TEXTS fo…" at bounding box center [509, 348] width 26 height 26
radio input "true"
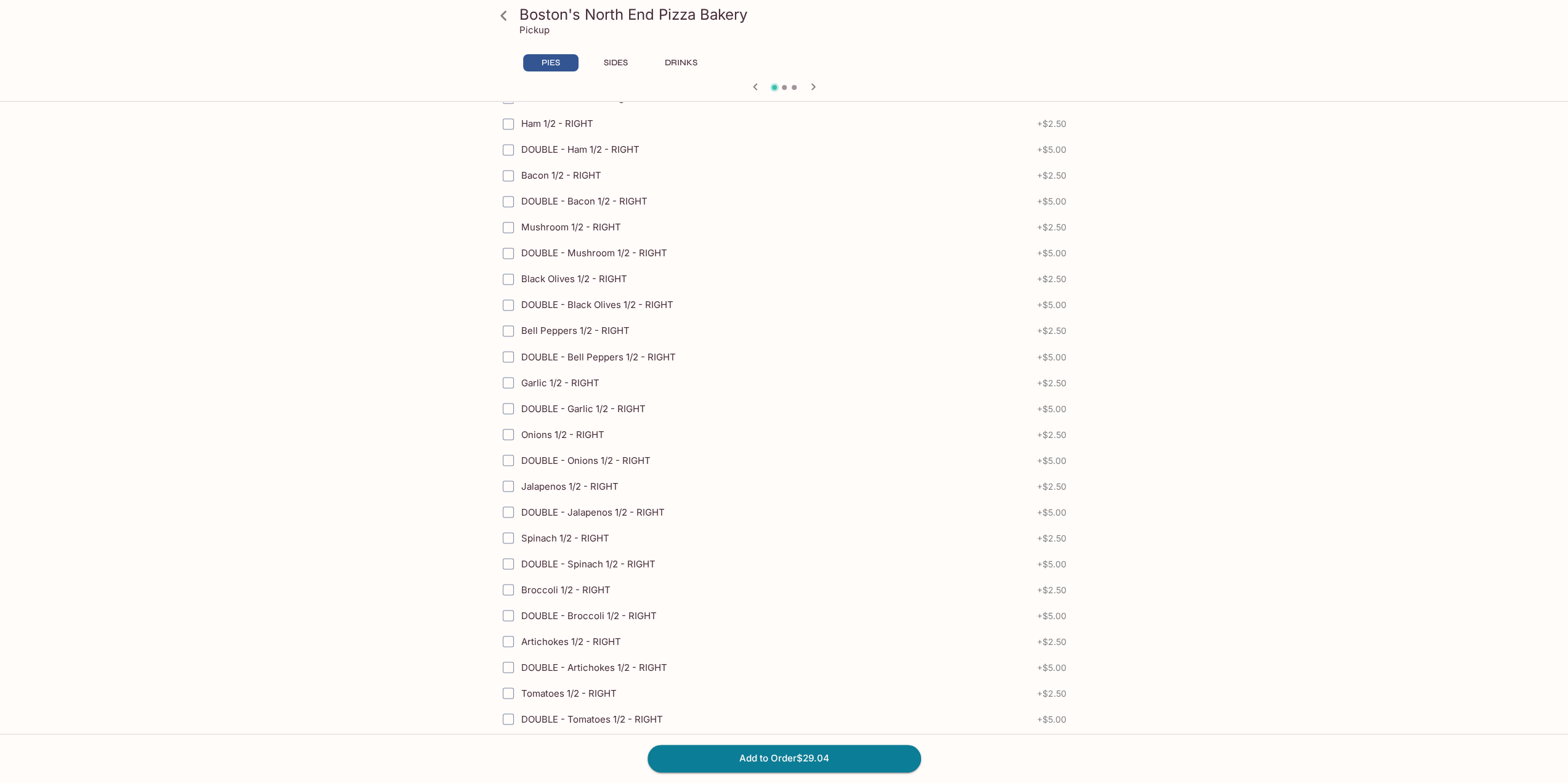
scroll to position [2094, 0]
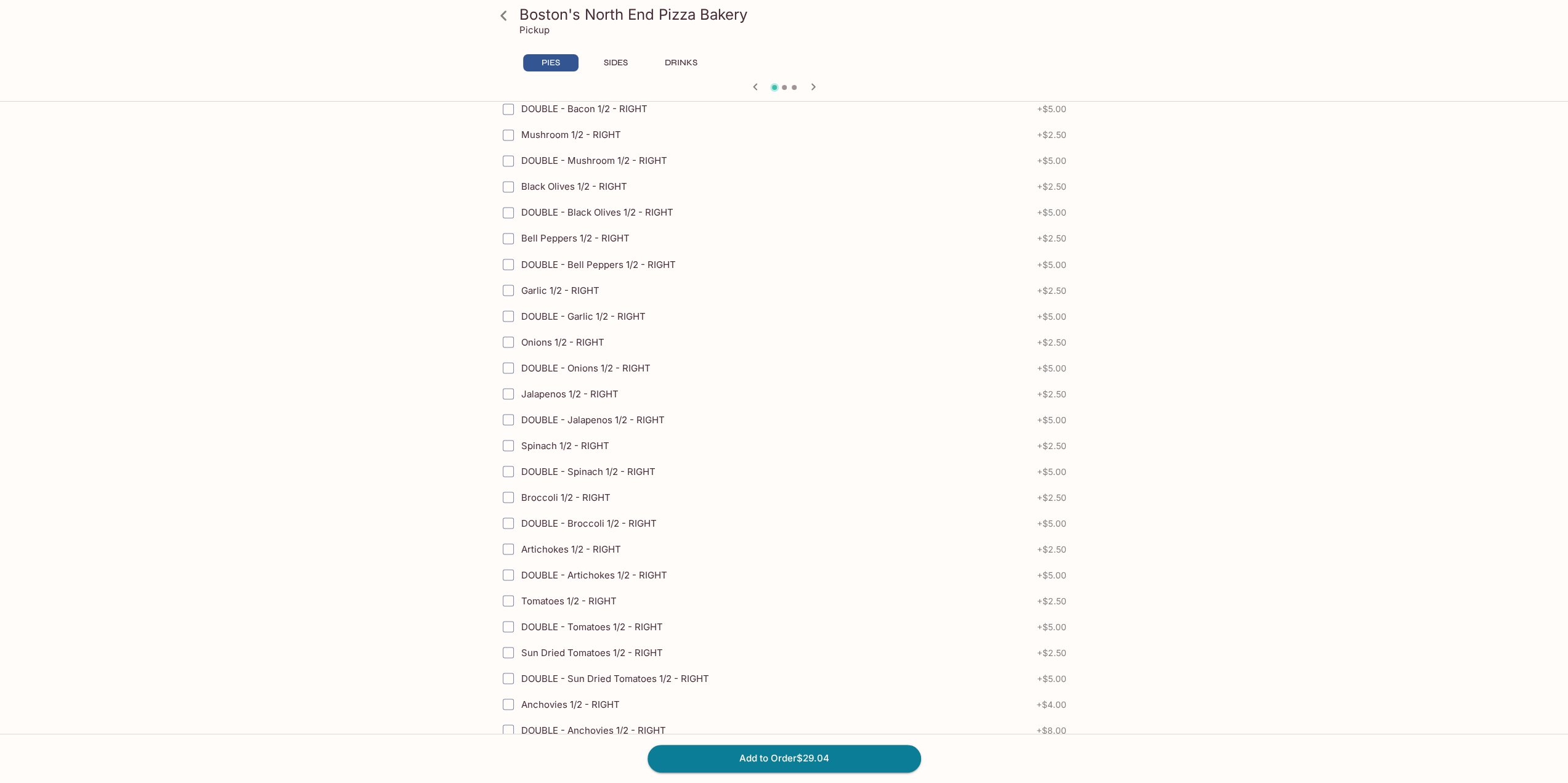
click at [509, 356] on input "DOUBLE - Onions 1/2 - RIGHT" at bounding box center [508, 368] width 25 height 25
checkbox input "true"
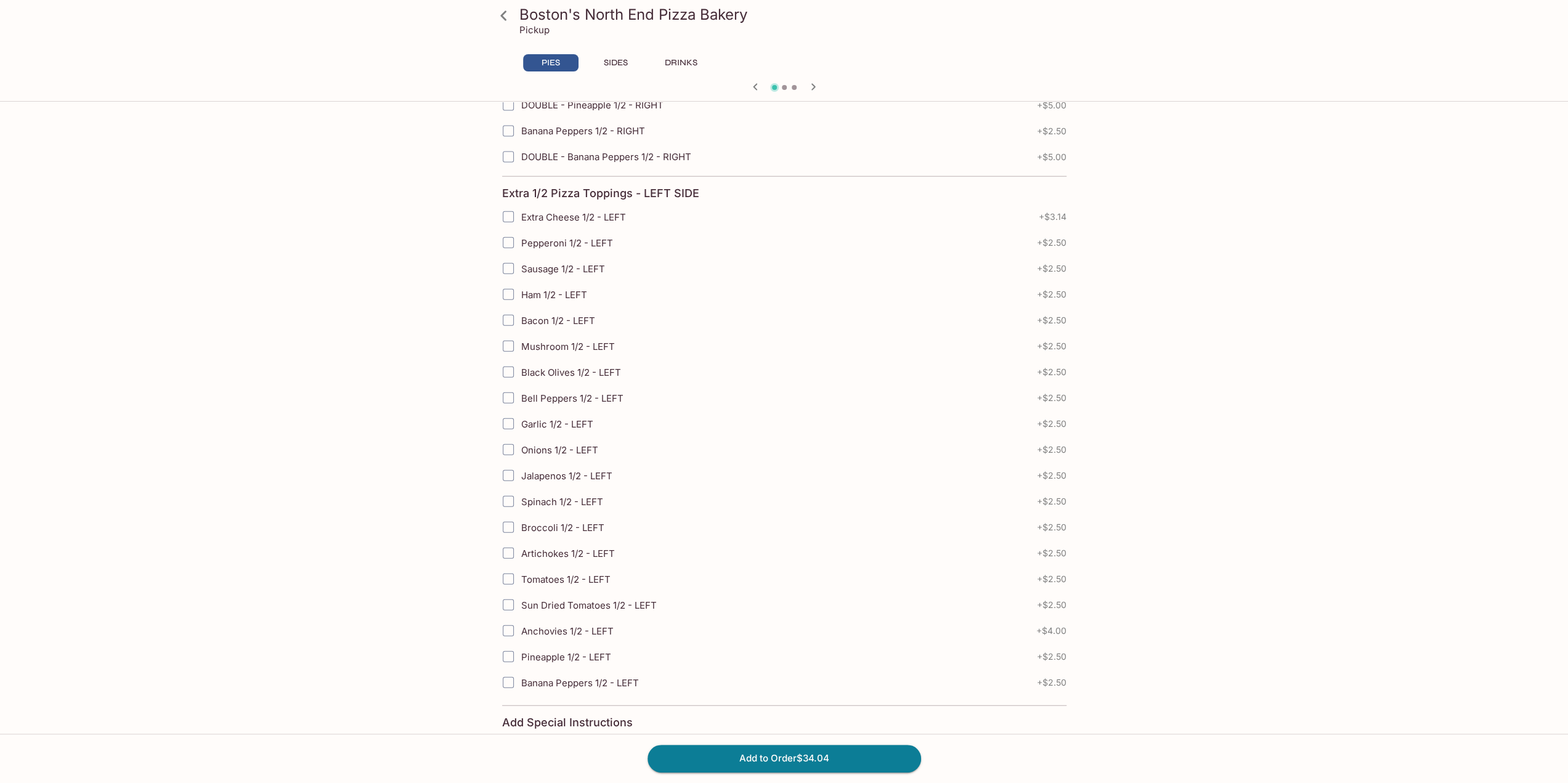
scroll to position [2895, 0]
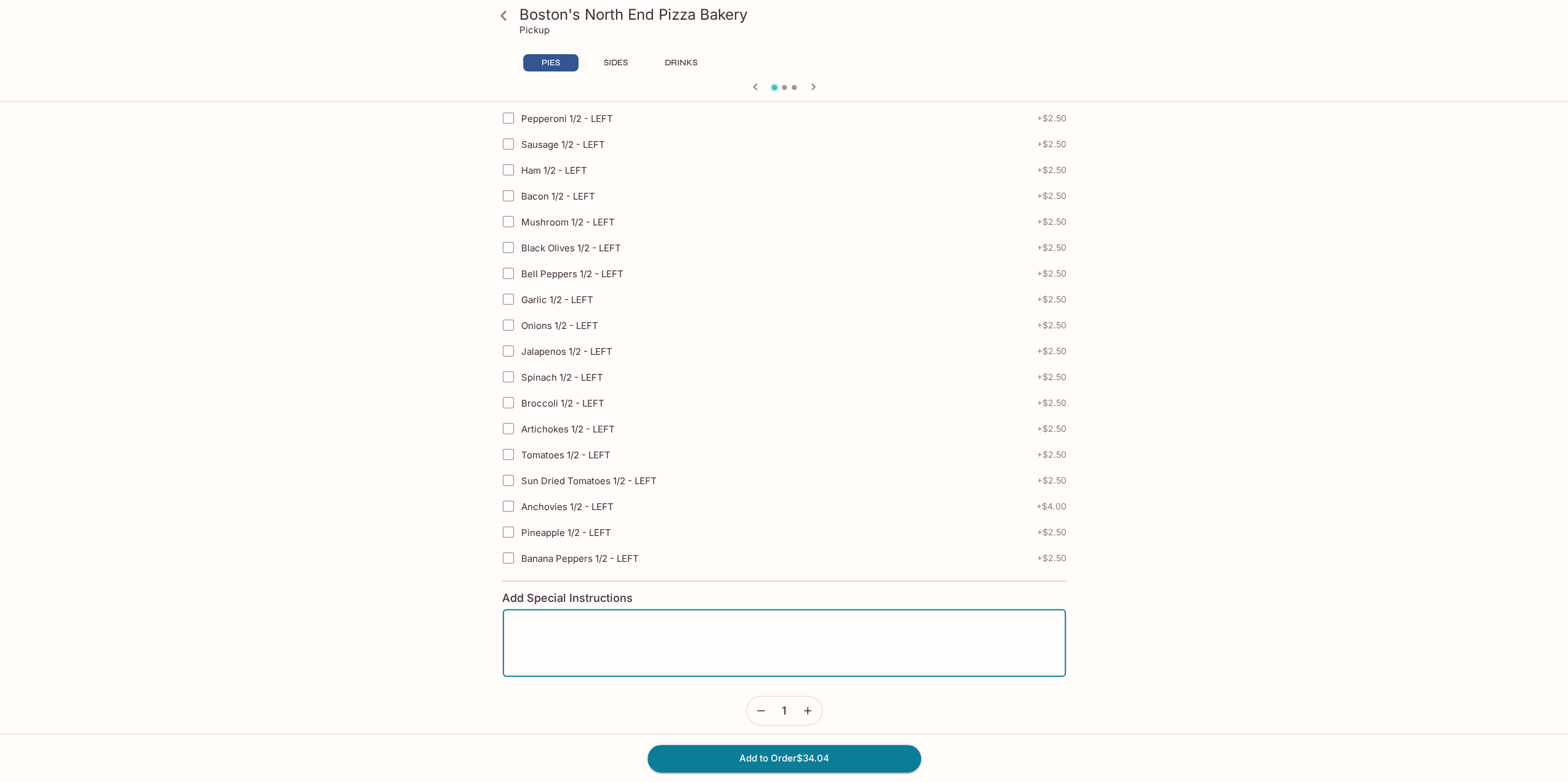
click at [546, 619] on textarea at bounding box center [784, 643] width 546 height 47
type textarea "RIGHT SIDE IS SAUSAGE AND PEPPERONI (WITH DOUBLE ONIONS)"
click at [774, 760] on button "Add to Order $34.04" at bounding box center [784, 758] width 273 height 27
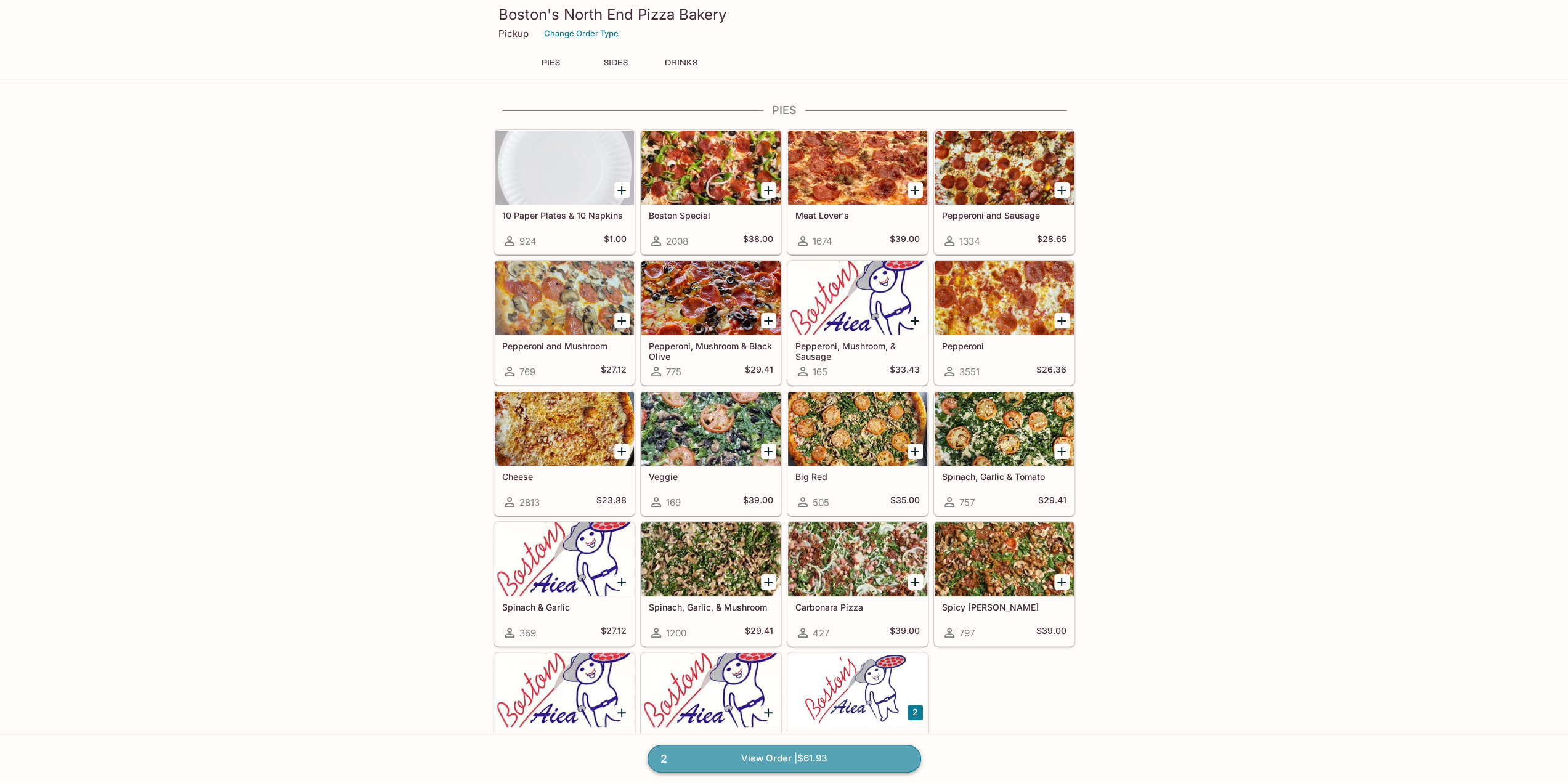
click at [742, 758] on link "2 View Order | $61.93" at bounding box center [784, 758] width 273 height 27
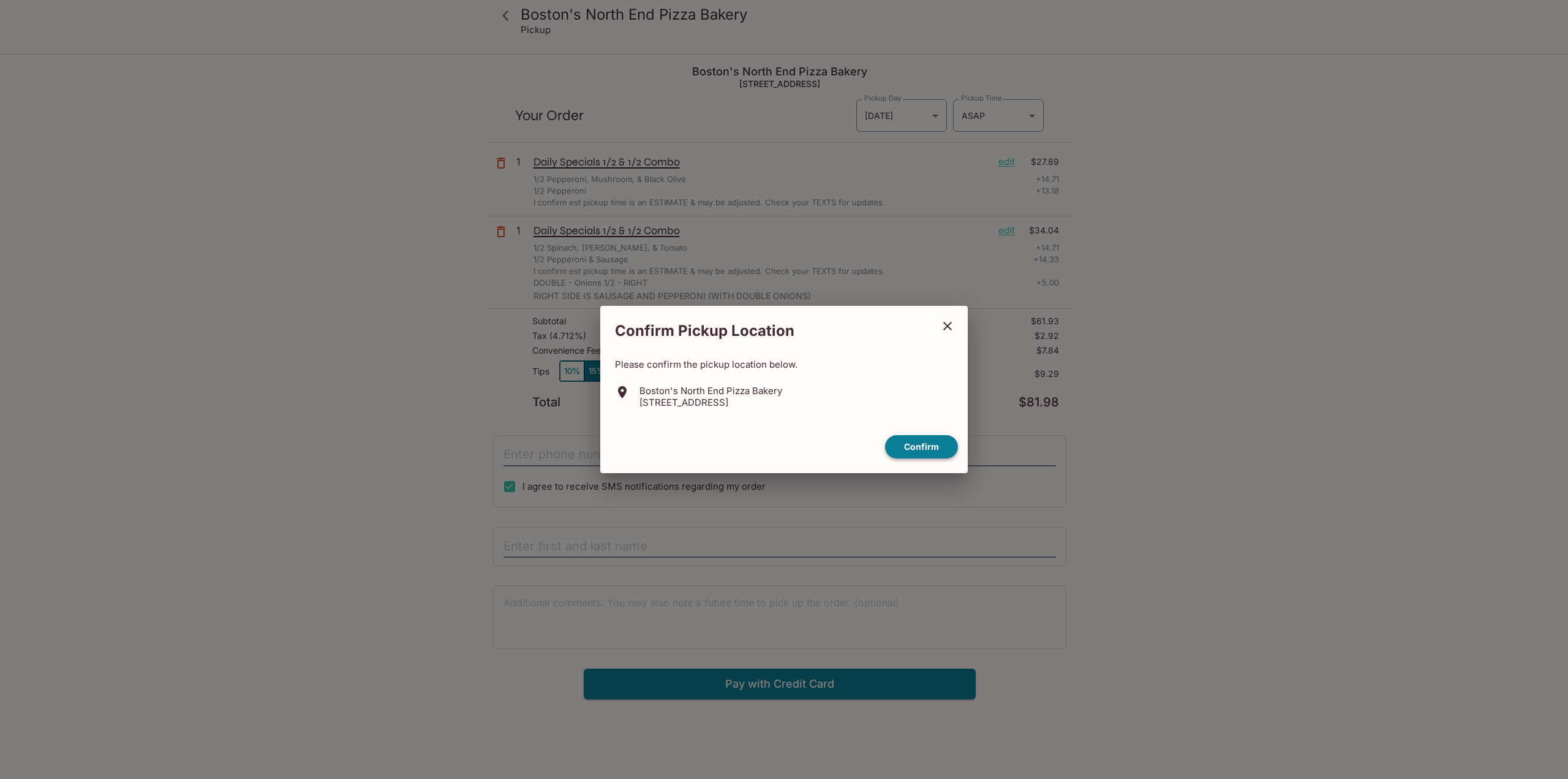
click at [911, 448] on button "Confirm" at bounding box center [922, 447] width 73 height 24
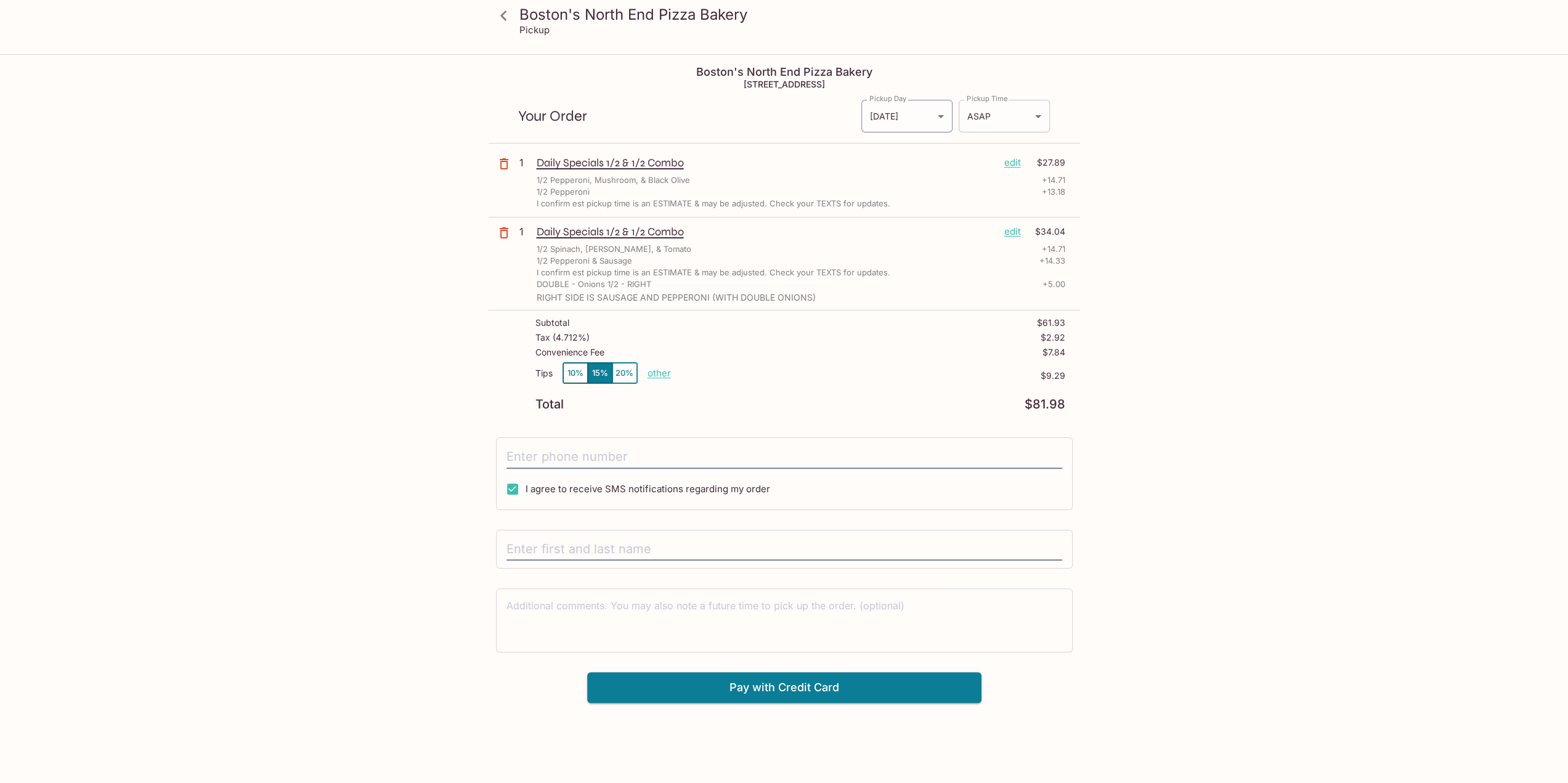
click at [1002, 111] on body "Boston's North End Pizza Bakery Pickup Boston's North End Pizza Bakery [STREET_…" at bounding box center [784, 447] width 1568 height 783
click at [514, 548] on div at bounding box center [788, 391] width 1577 height 783
click at [512, 544] on input "text" at bounding box center [784, 549] width 556 height 23
type input "e"
type input "E [PERSON_NAME]"
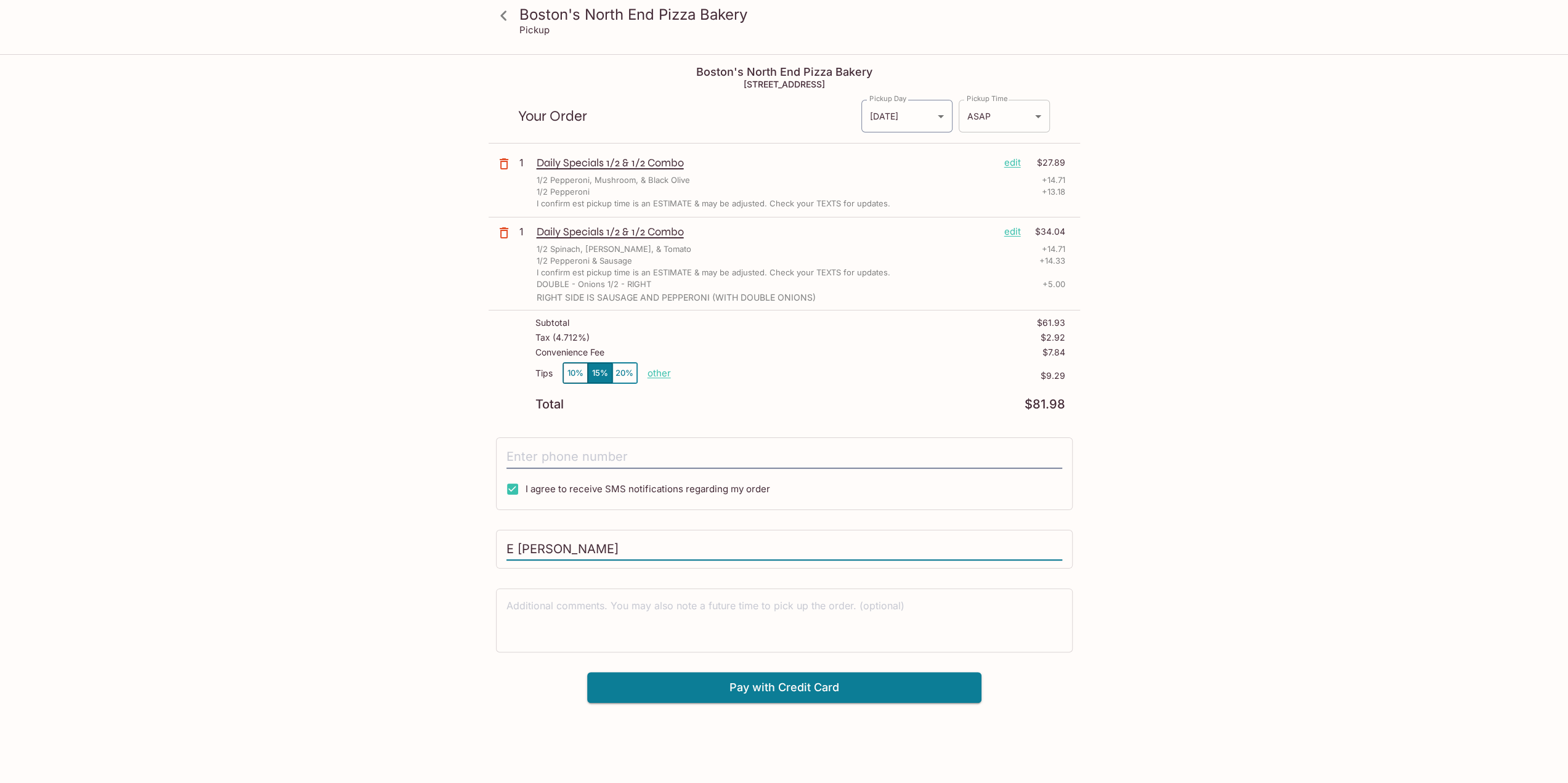
click at [997, 110] on body "Boston's North End Pizza Bakery Pickup Boston's North End Pizza Bakery [STREET_…" at bounding box center [784, 447] width 1568 height 783
click at [1011, 169] on li "6:45 PM" at bounding box center [1004, 168] width 92 height 20
type input "[DATE]T04:45:42.000000Z"
click at [998, 117] on body "Boston's North End Pizza Bakery Pickup Boston's North End Pizza Bakery [STREET_…" at bounding box center [784, 447] width 1568 height 783
click at [998, 117] on div at bounding box center [788, 391] width 1577 height 783
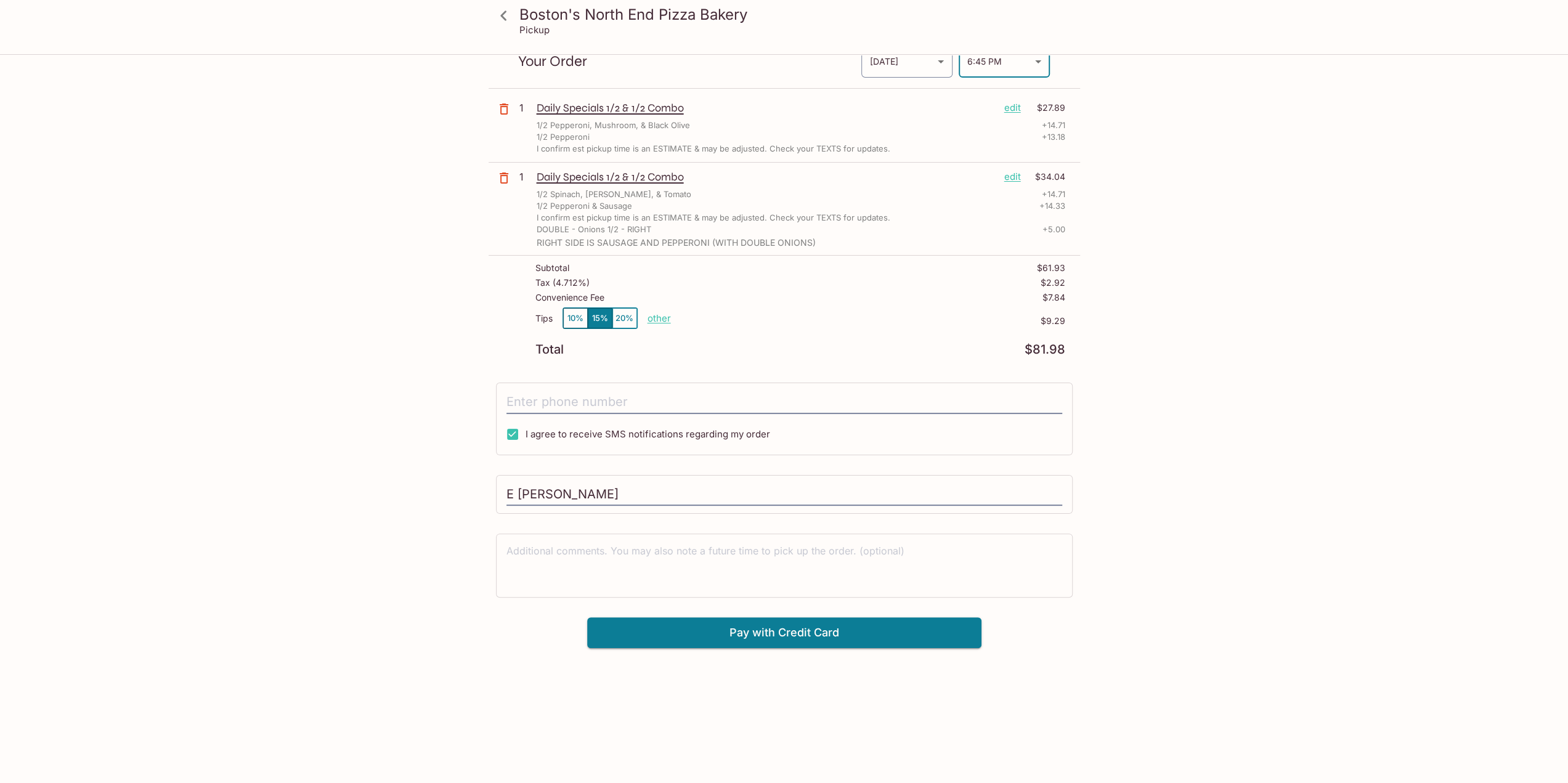
scroll to position [56, 0]
click at [513, 552] on textarea at bounding box center [784, 564] width 556 height 43
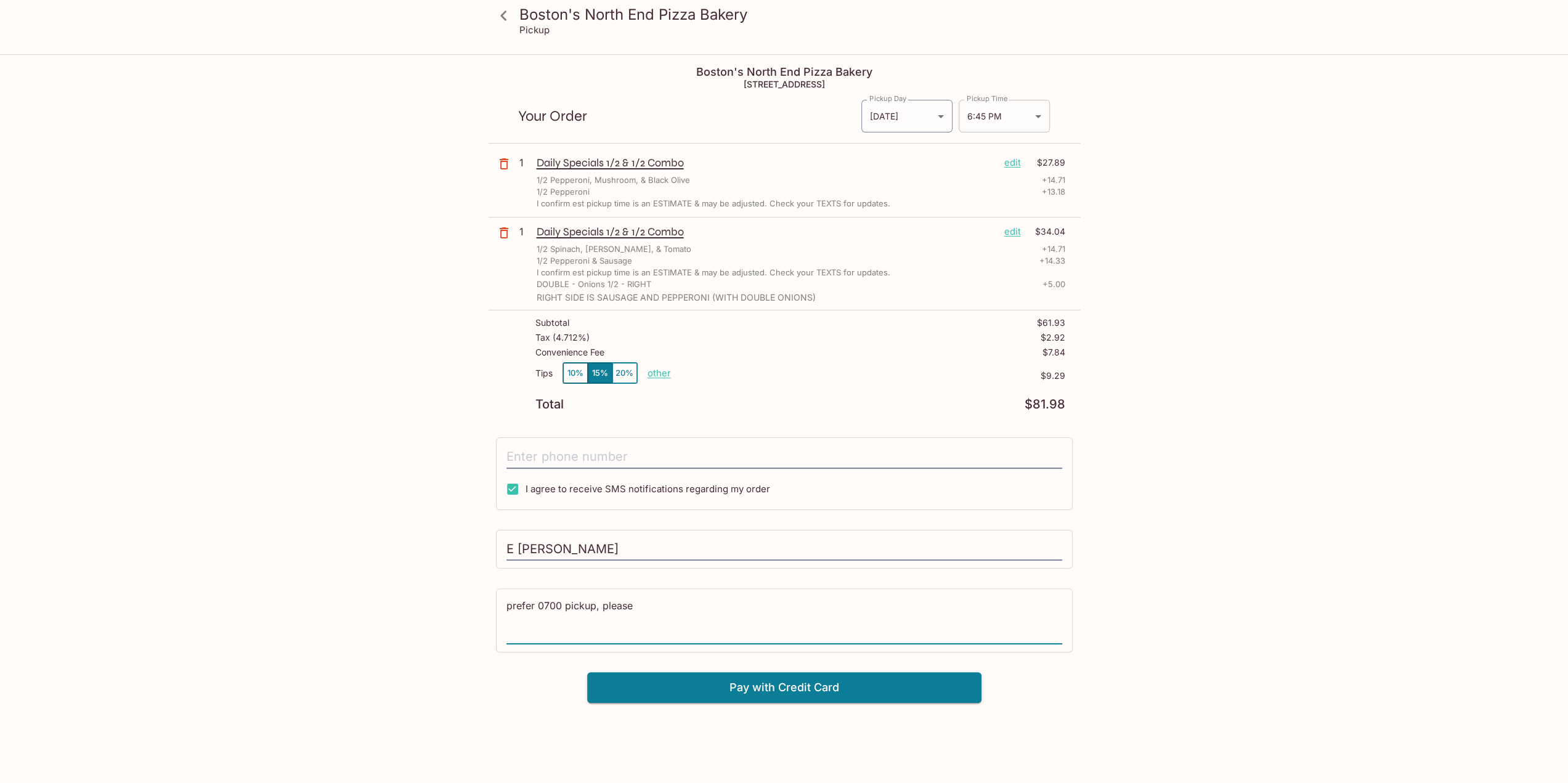
type textarea "prefer 0700 pickup, please"
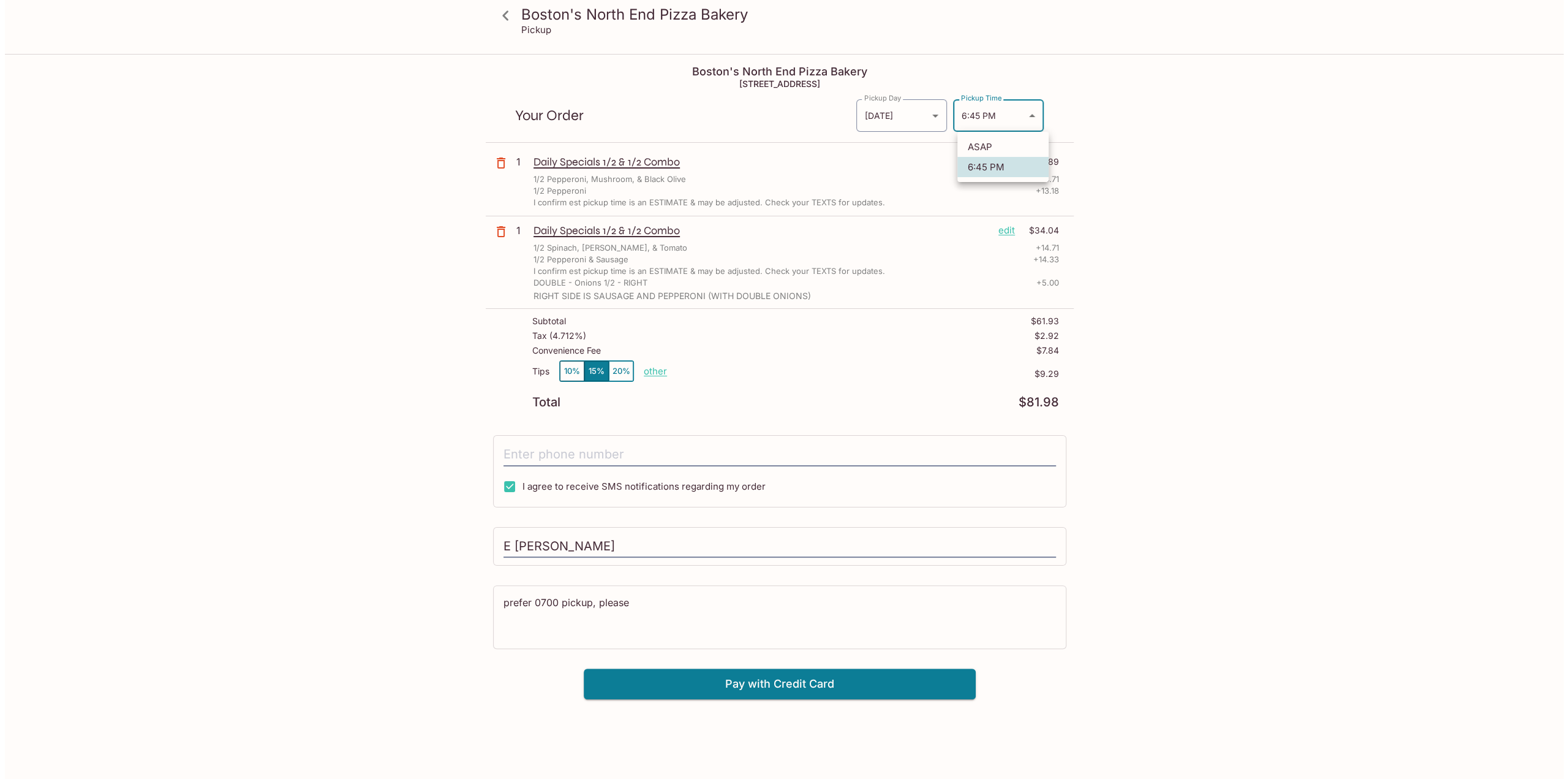
click at [1018, 113] on body "Boston's North End Pizza Bakery Pickup Boston's North End Pizza Bakery [STREET_…" at bounding box center [780, 444] width 1559 height 779
click at [1018, 113] on div at bounding box center [784, 389] width 1568 height 779
click at [761, 684] on button "Pay with Credit Card" at bounding box center [780, 684] width 392 height 30
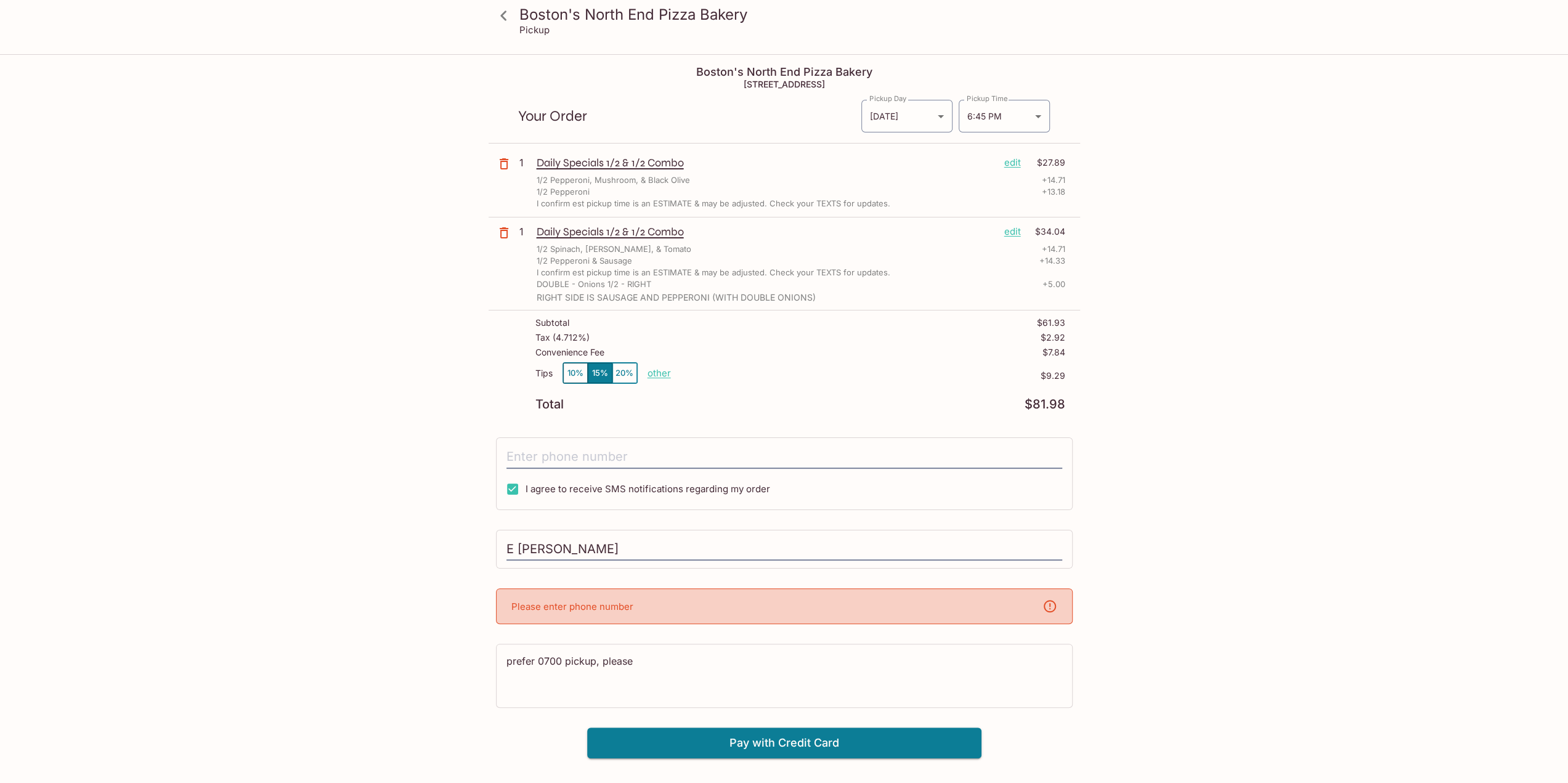
click at [532, 603] on p "Please enter phone number" at bounding box center [572, 606] width 122 height 12
click at [554, 616] on div "Please enter phone number" at bounding box center [784, 606] width 577 height 35
click at [540, 601] on p "Please enter phone number" at bounding box center [572, 606] width 122 height 12
click at [532, 605] on p "Please enter phone number" at bounding box center [572, 606] width 122 height 12
click at [537, 452] on input "tel" at bounding box center [784, 456] width 556 height 23
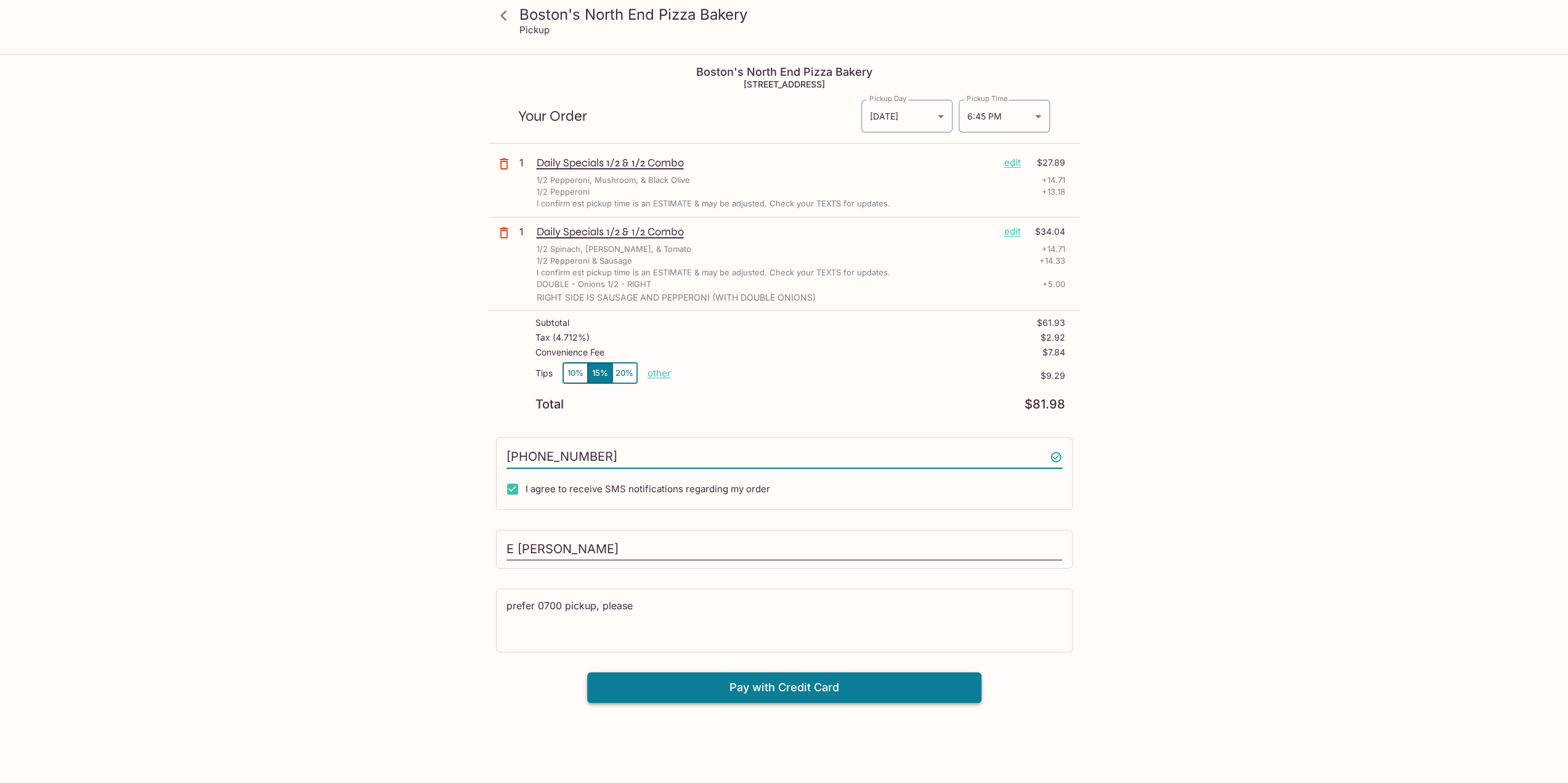
type input "[PHONE_NUMBER]"
click at [751, 685] on button "Pay with Credit Card" at bounding box center [784, 687] width 394 height 31
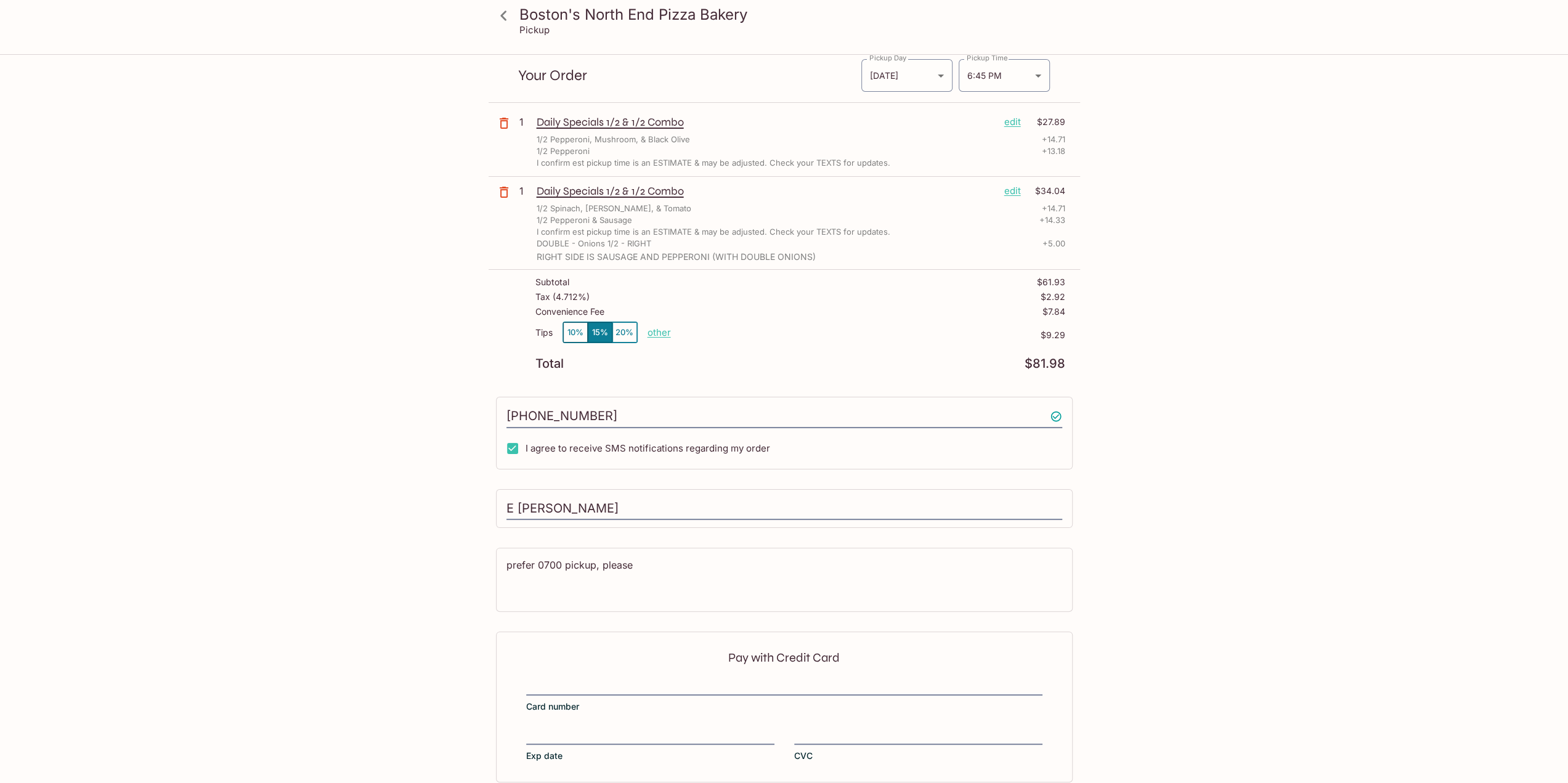
scroll to position [100, 0]
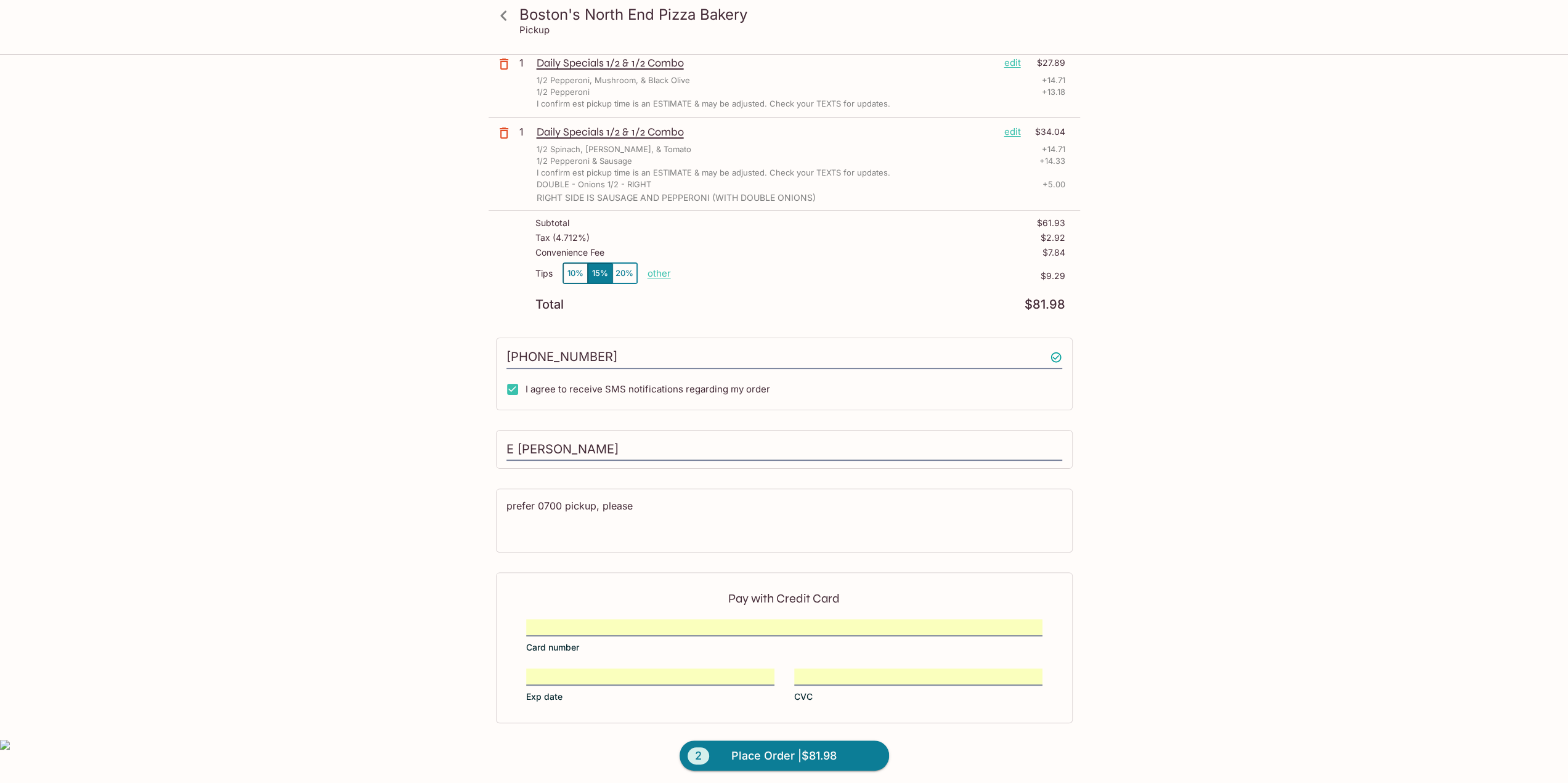
click at [659, 273] on p "other" at bounding box center [659, 273] width 23 height 12
drag, startPoint x: 724, startPoint y: 275, endPoint x: 786, endPoint y: 275, distance: 62.0
click at [786, 275] on div "Tips 10% 15% 20% Done 9.29 $9.29" at bounding box center [800, 280] width 530 height 36
type input "0.00"
click at [573, 271] on button "10%" at bounding box center [575, 273] width 25 height 20
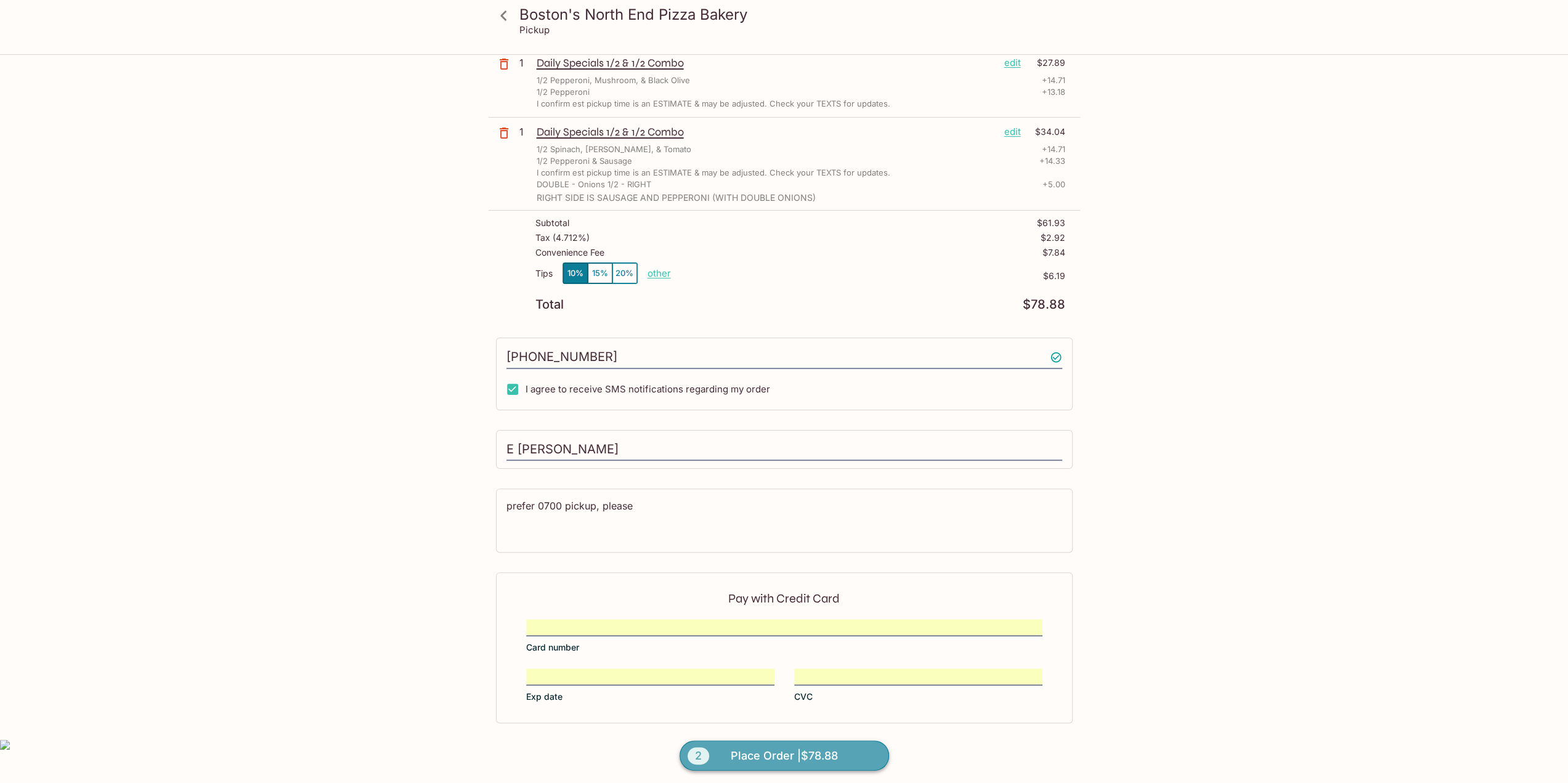
click at [798, 751] on span "Place Order | $78.88" at bounding box center [784, 756] width 107 height 19
